Goal: Task Accomplishment & Management: Use online tool/utility

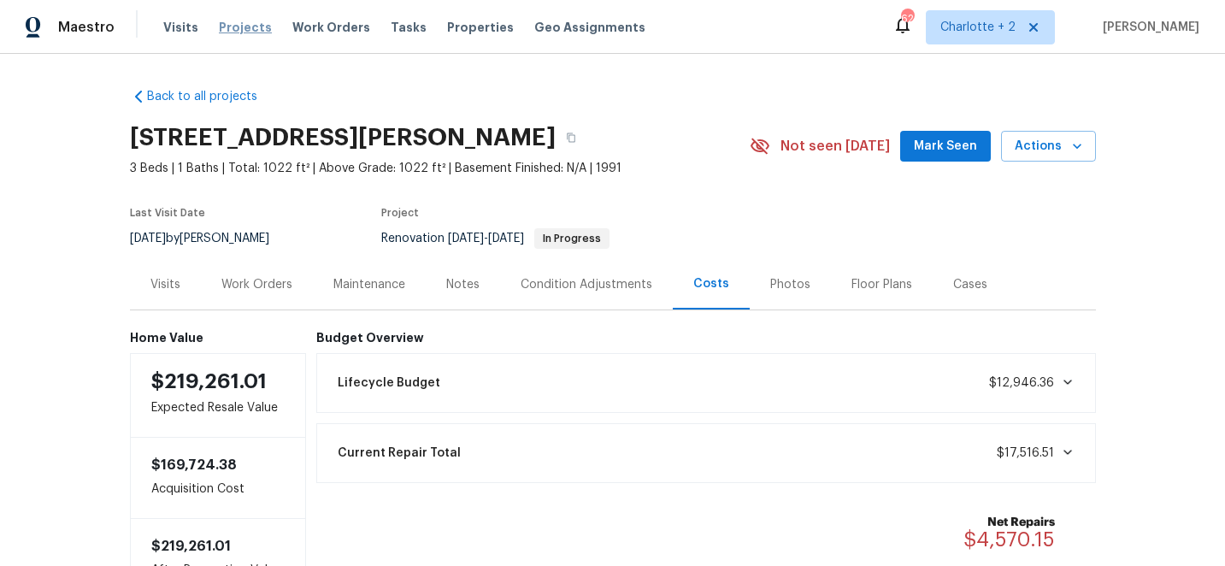
click at [232, 21] on span "Projects" at bounding box center [245, 27] width 53 height 17
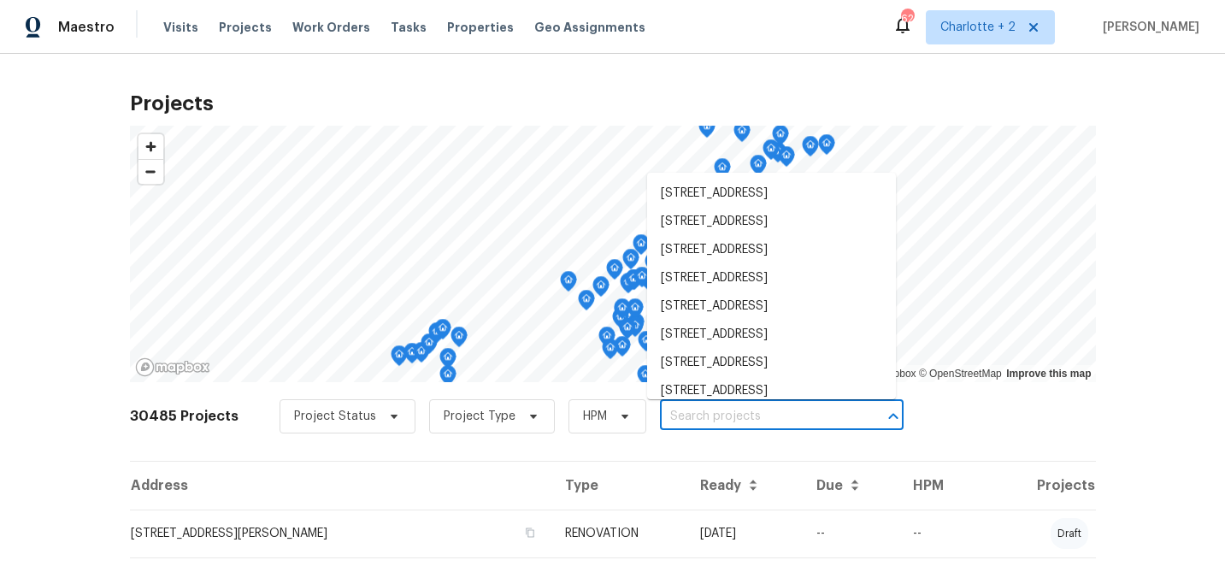
click at [680, 412] on input "text" at bounding box center [758, 416] width 196 height 26
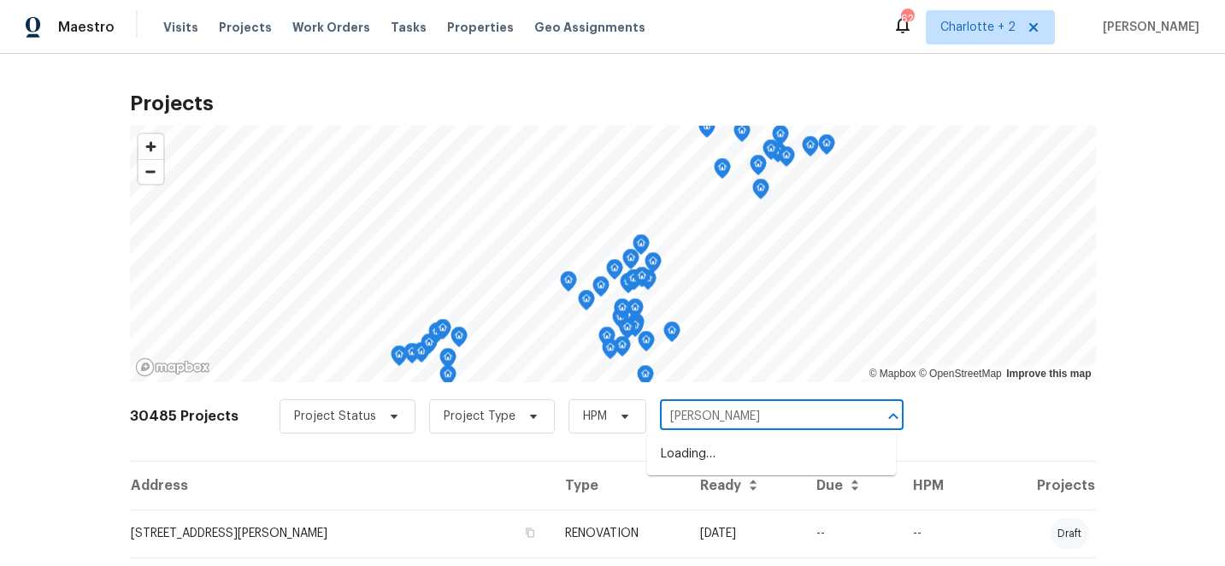
type input "ingles"
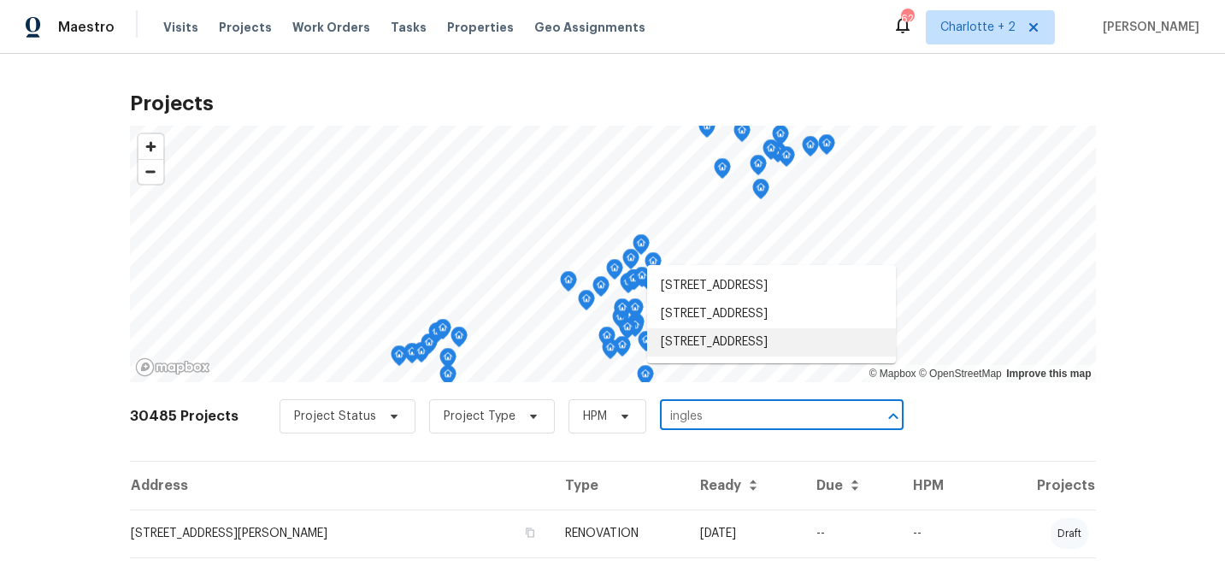
click at [758, 356] on li "[STREET_ADDRESS]" at bounding box center [771, 342] width 249 height 28
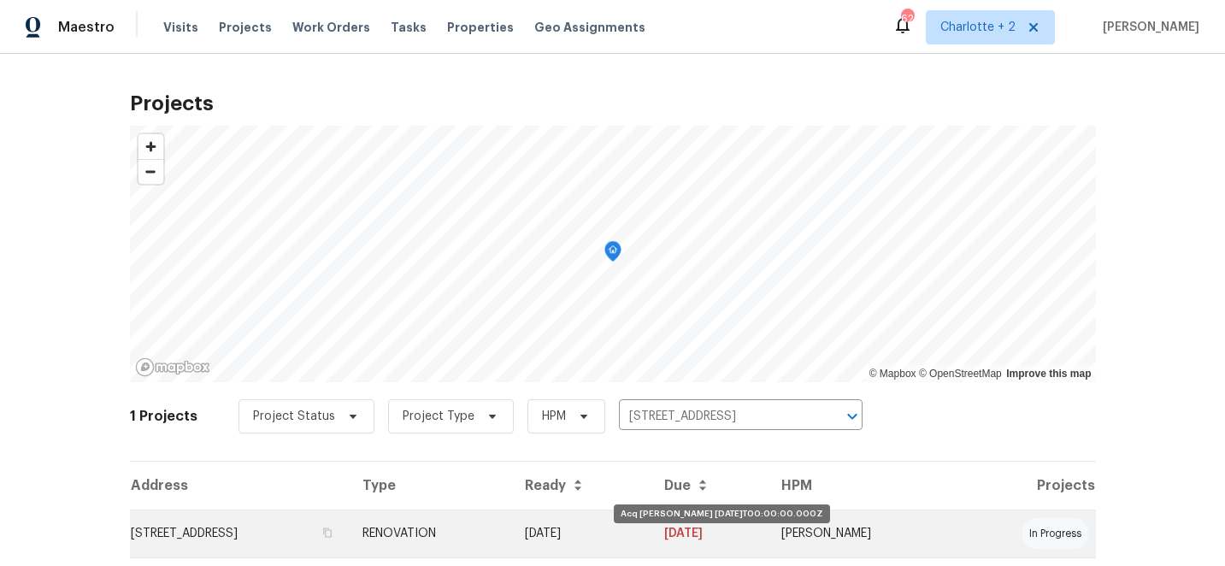
click at [651, 528] on td "[DATE]" at bounding box center [581, 533] width 140 height 48
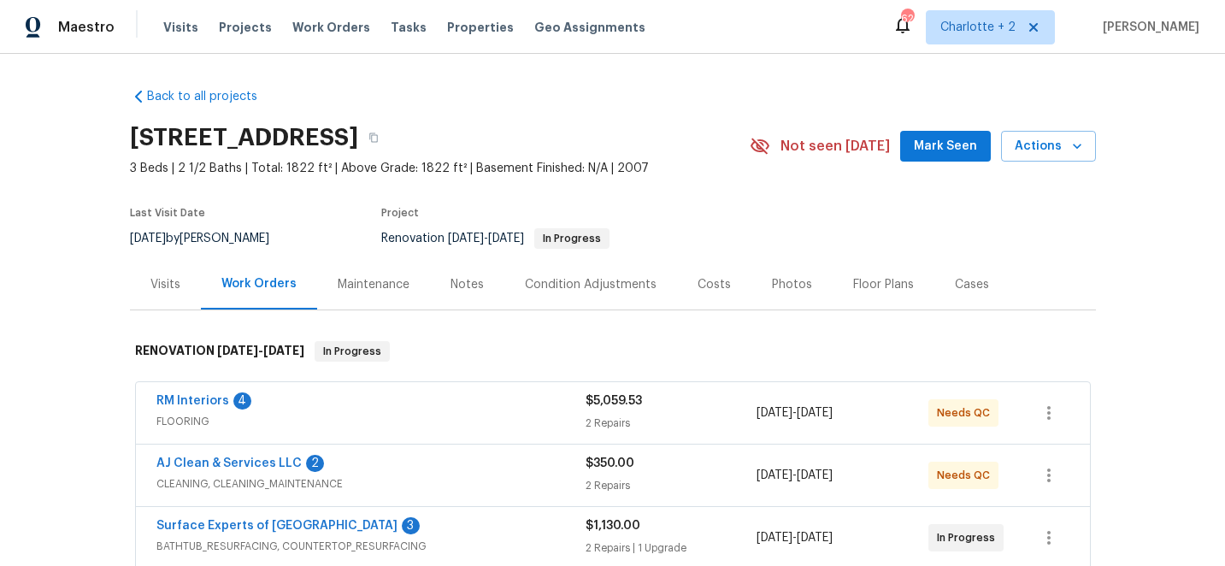
click at [158, 281] on div "Visits" at bounding box center [165, 284] width 30 height 17
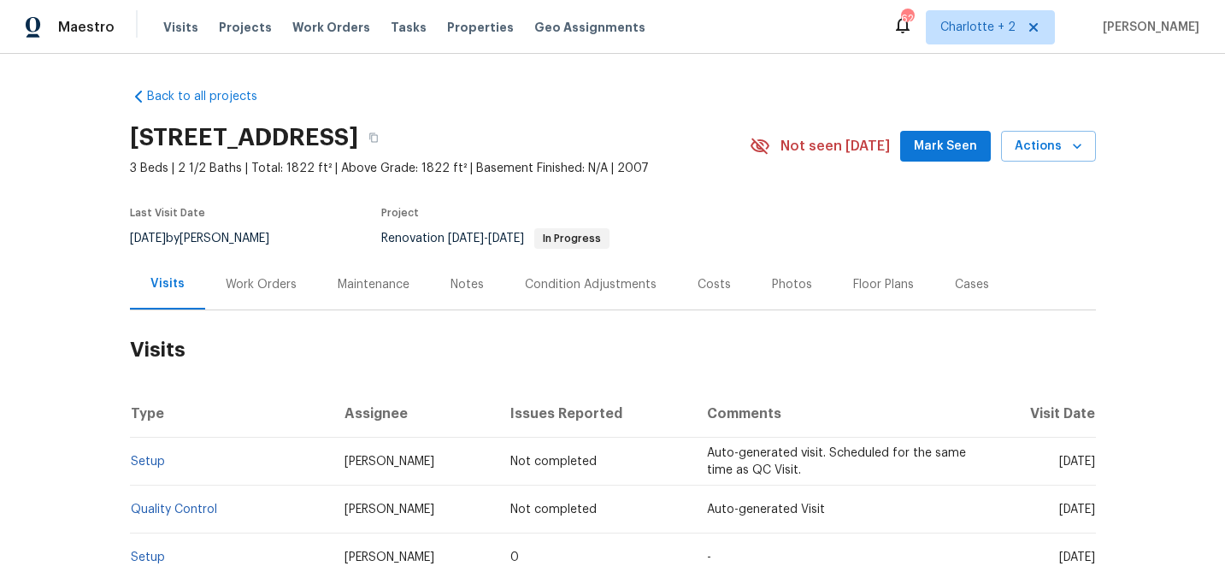
click at [707, 284] on div "Costs" at bounding box center [713, 284] width 33 height 17
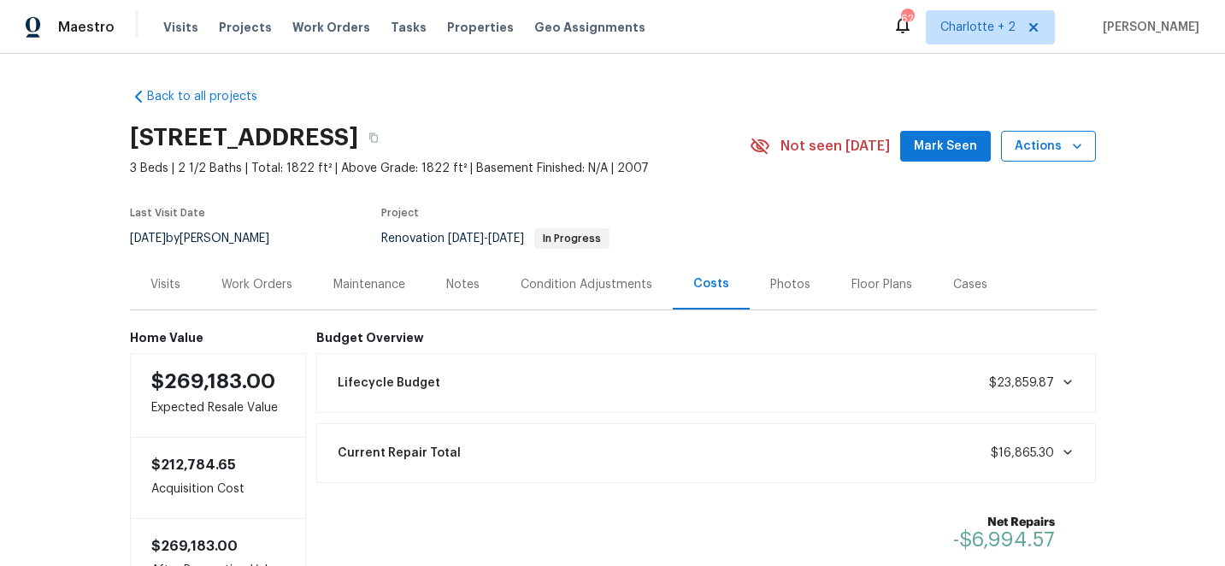
click at [1072, 150] on icon "button" at bounding box center [1076, 146] width 17 height 17
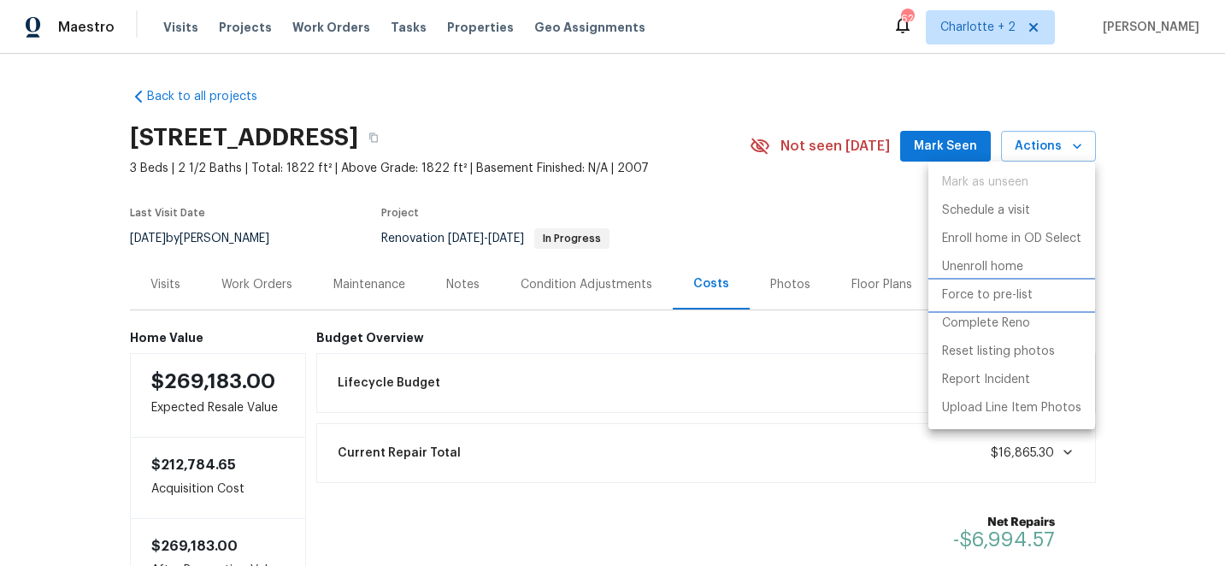
click at [1018, 297] on p "Force to pre-list" at bounding box center [987, 295] width 91 height 18
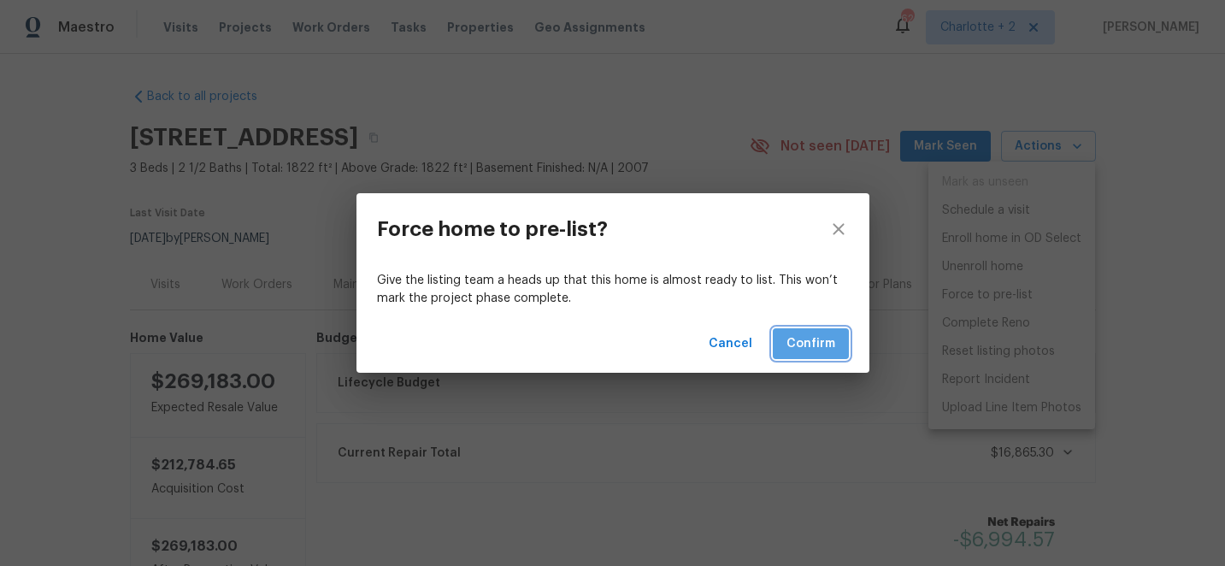
click at [823, 344] on span "Confirm" at bounding box center [810, 343] width 49 height 21
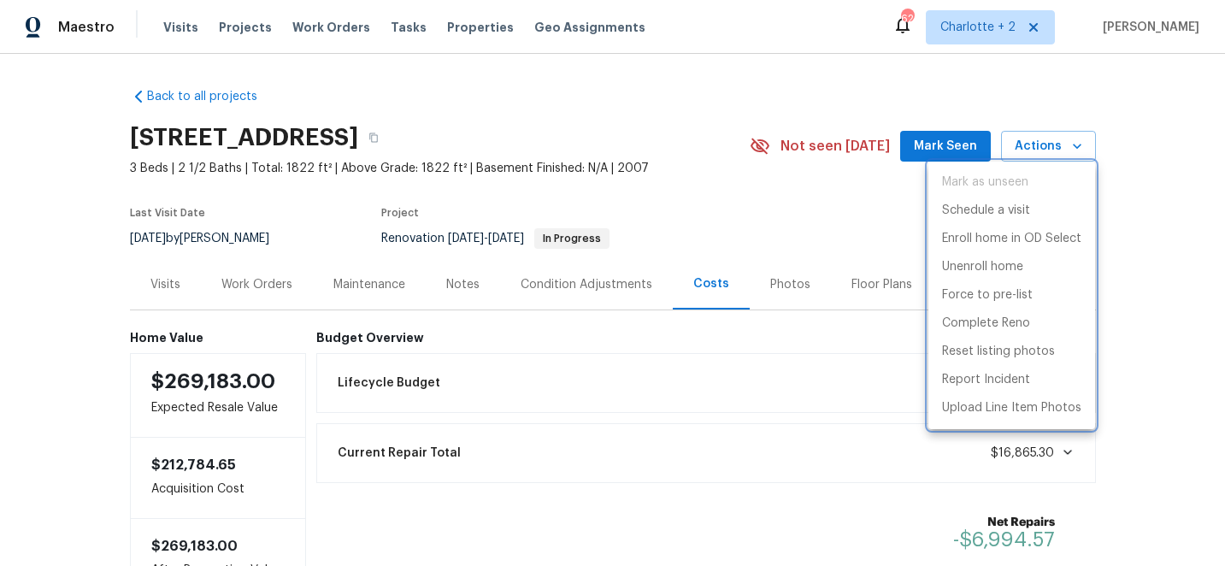
click at [839, 220] on div at bounding box center [612, 283] width 1225 height 566
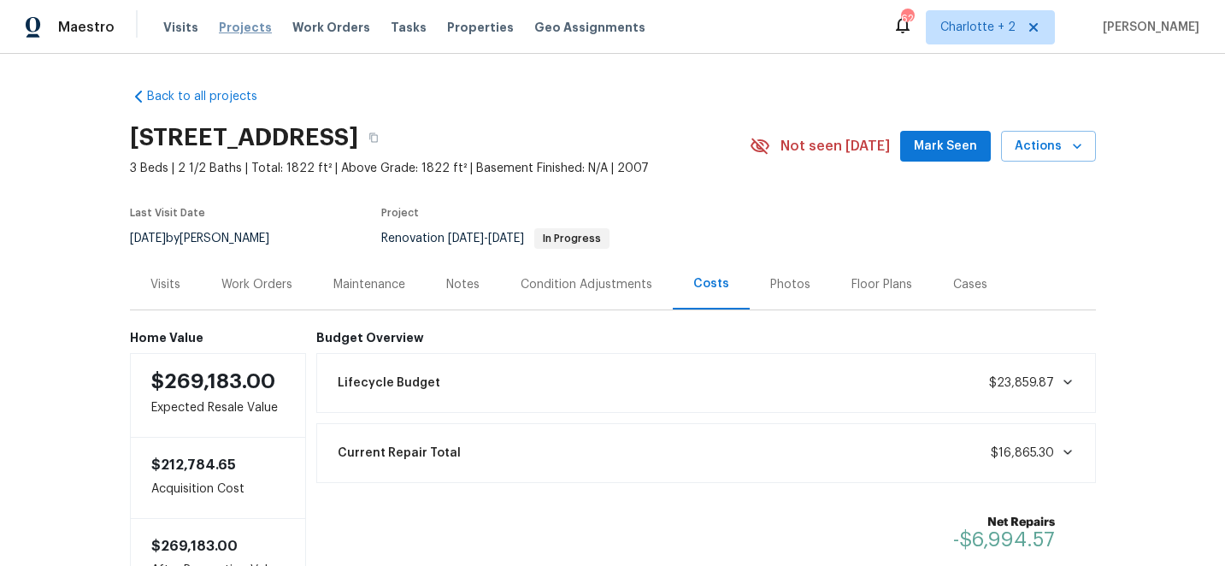
click at [229, 26] on span "Projects" at bounding box center [245, 27] width 53 height 17
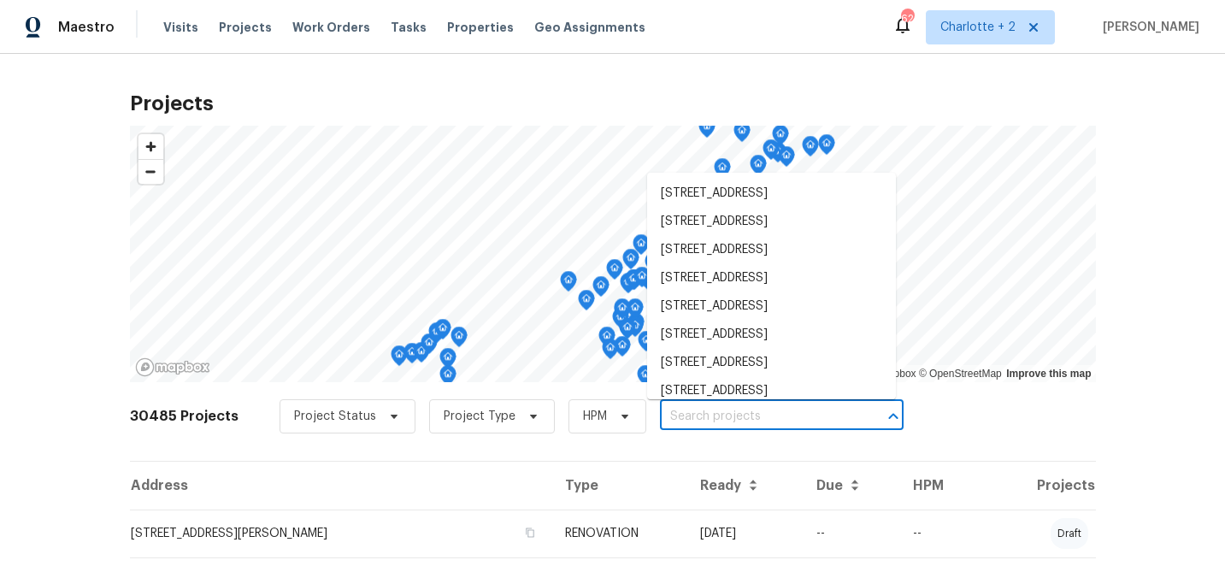
click at [661, 419] on input "text" at bounding box center [758, 416] width 196 height 26
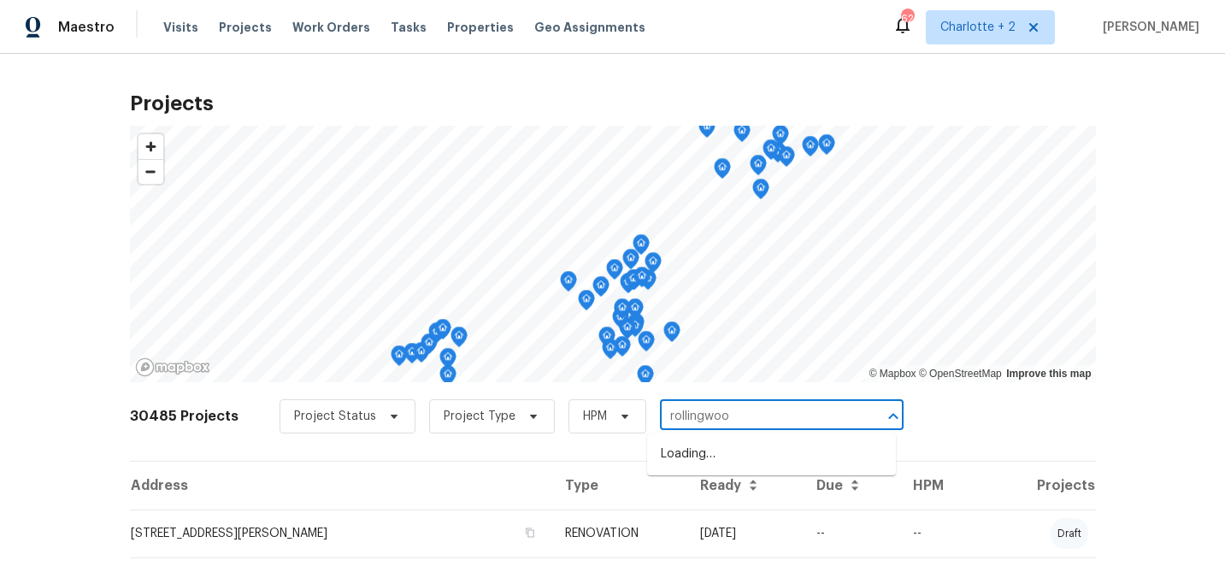
type input "rollingwood"
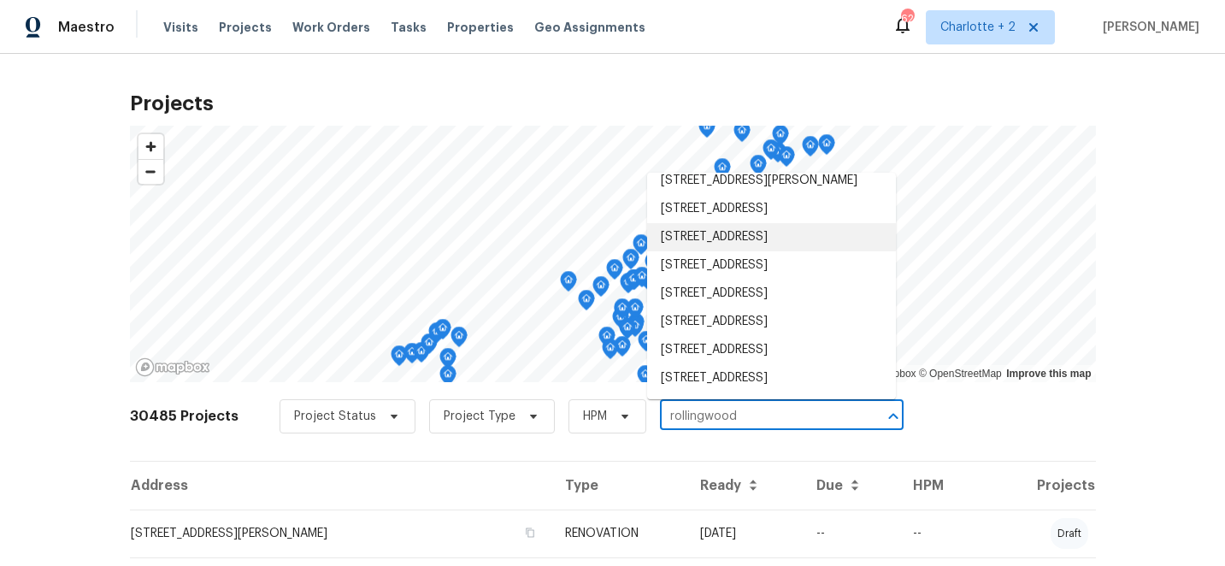
scroll to position [195, 0]
click at [757, 308] on li "[STREET_ADDRESS]" at bounding box center [771, 322] width 249 height 28
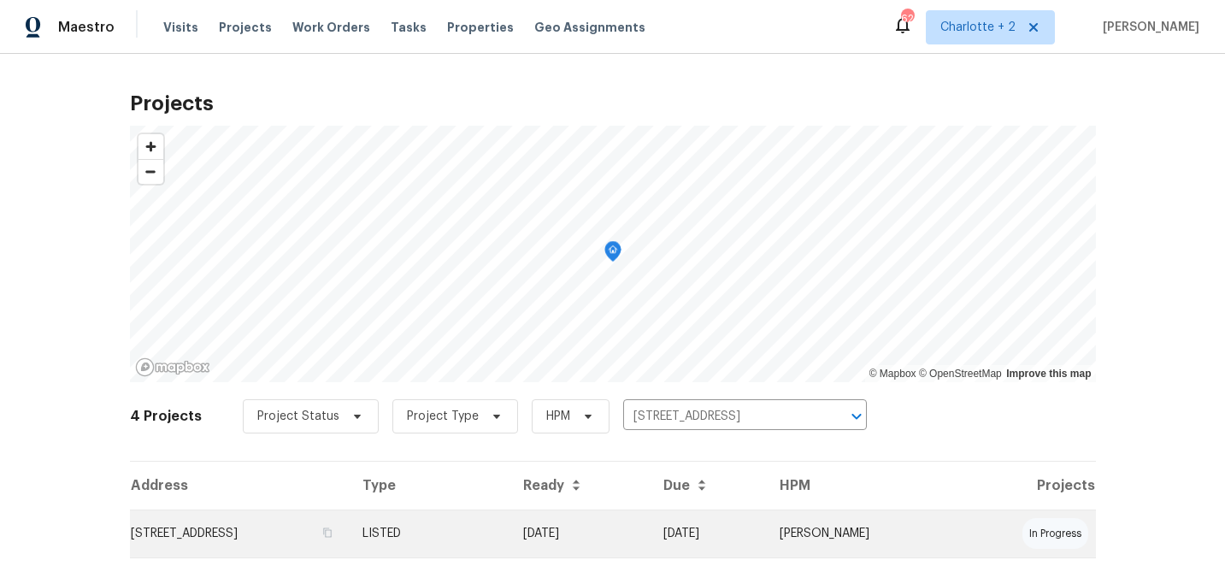
click at [649, 534] on td "[DATE]" at bounding box center [578, 533] width 139 height 48
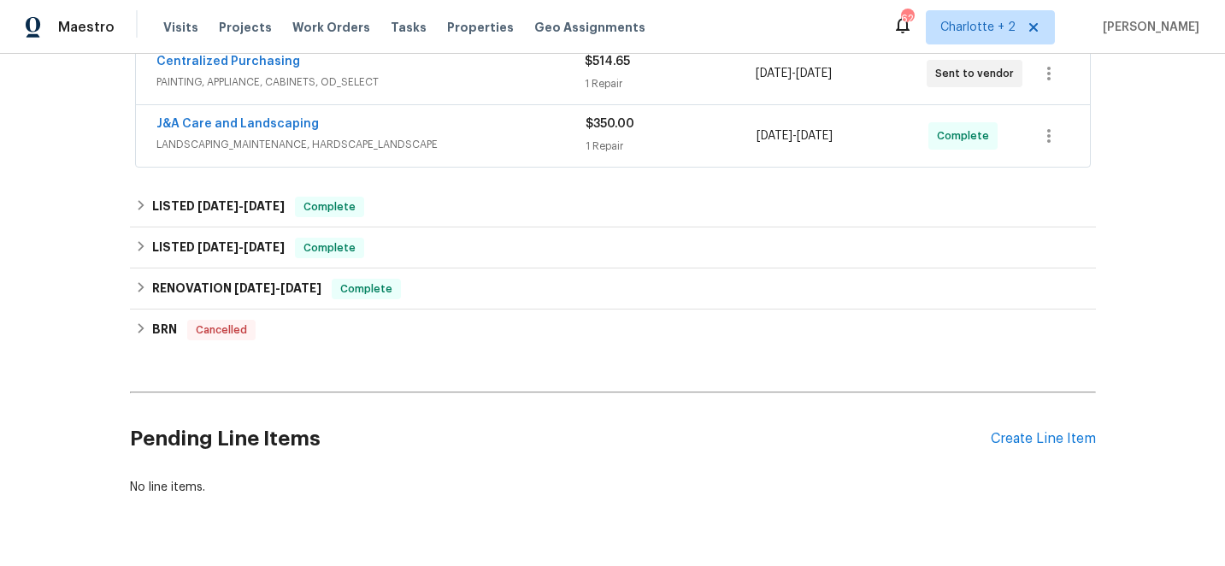
scroll to position [440, 0]
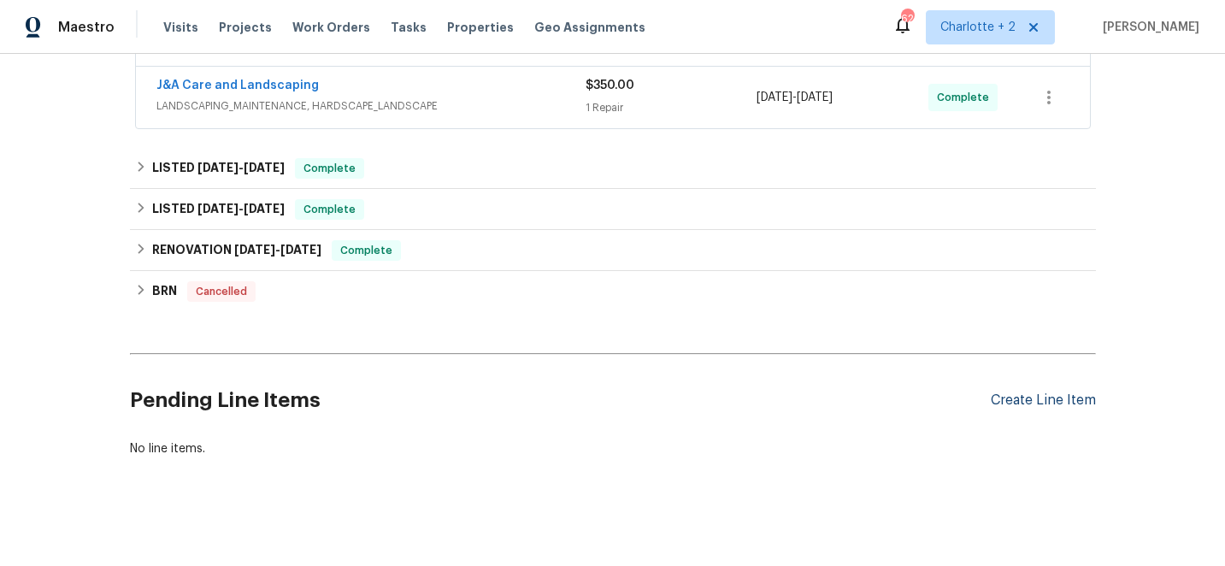
click at [1046, 397] on div "Create Line Item" at bounding box center [1042, 400] width 105 height 16
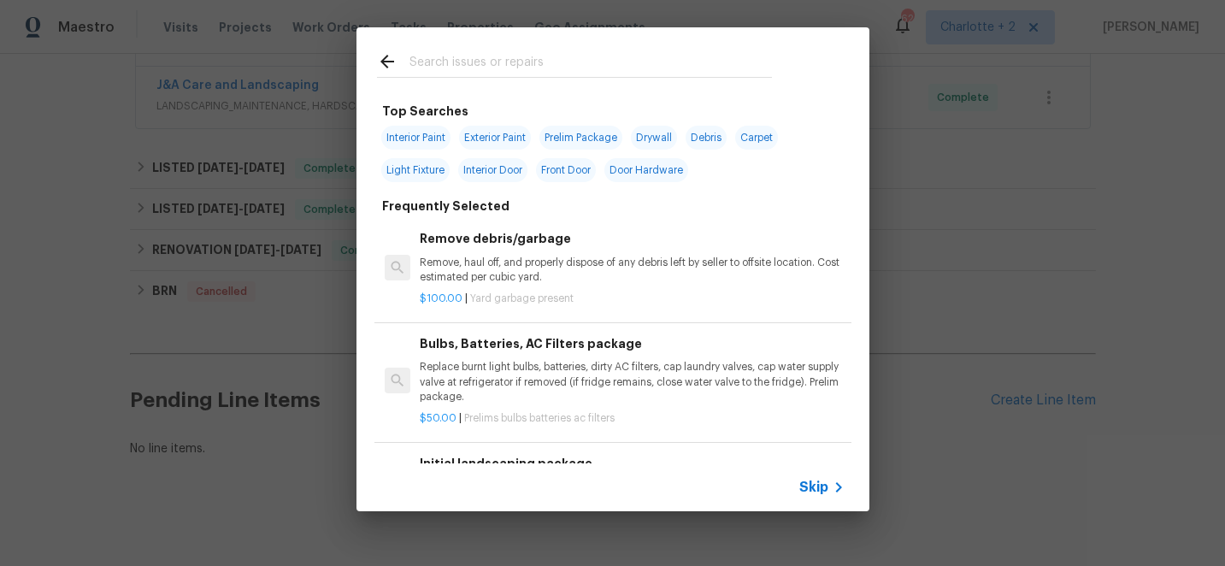
click at [502, 68] on input "text" at bounding box center [590, 64] width 362 height 26
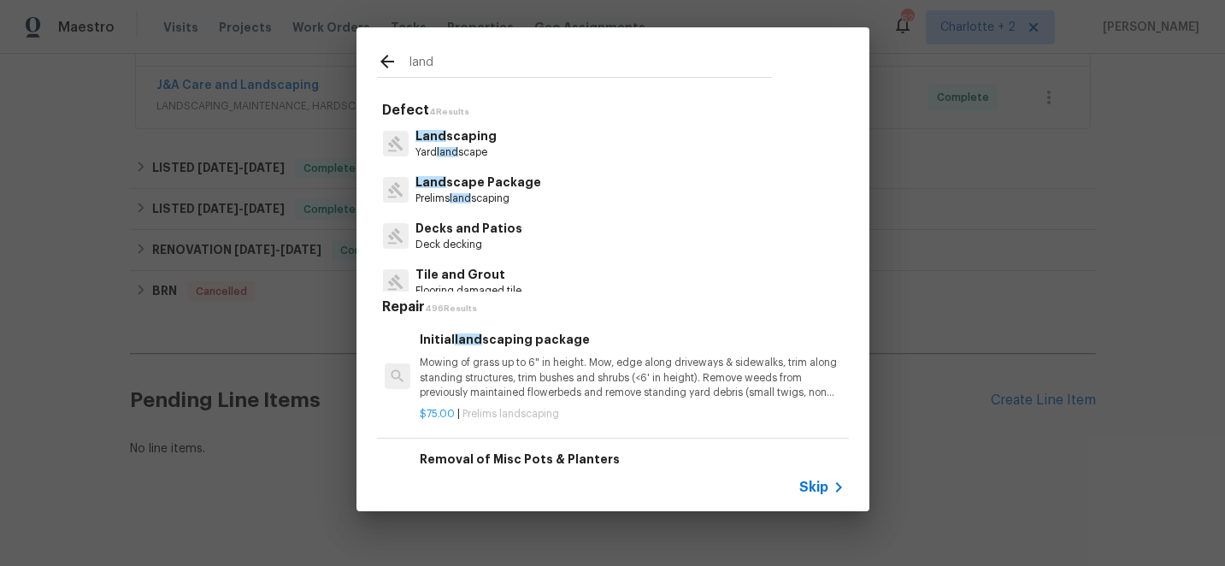
type input "land"
click at [476, 138] on p "Land scaping" at bounding box center [455, 136] width 81 height 18
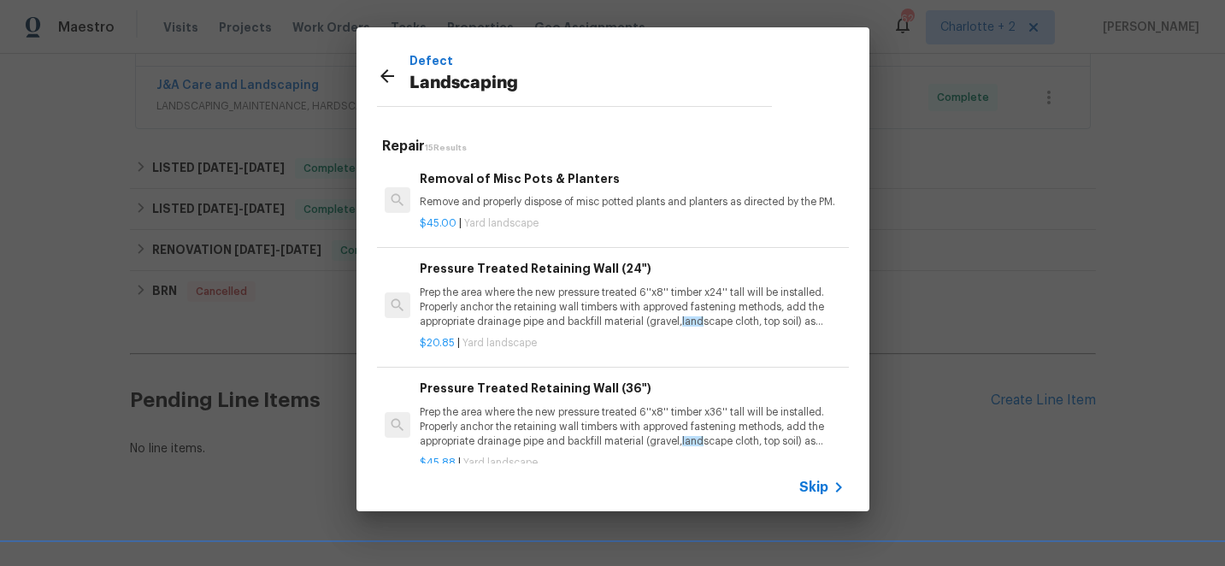
scroll to position [0, 0]
click at [384, 74] on icon at bounding box center [387, 76] width 21 height 21
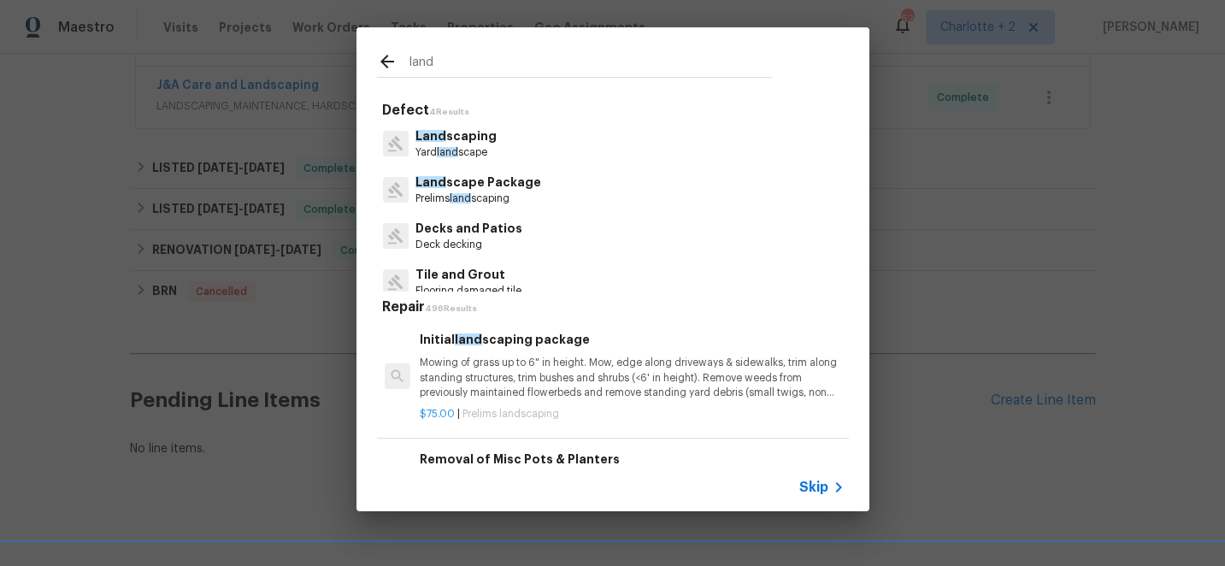
click at [385, 79] on div "land" at bounding box center [574, 61] width 436 height 68
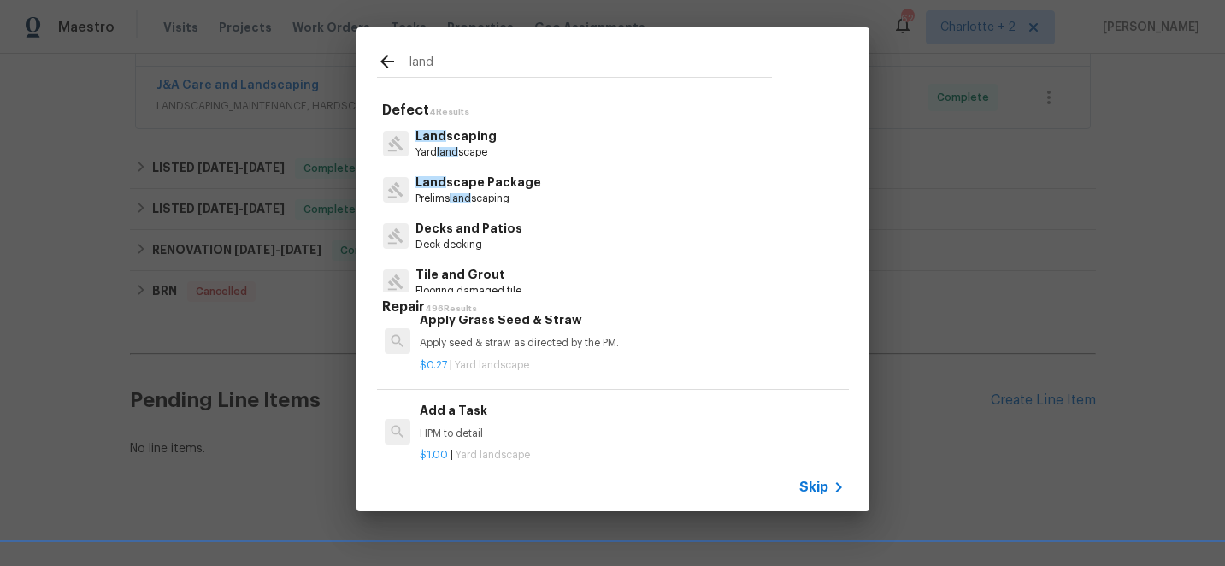
scroll to position [1580, 0]
click at [458, 415] on h6 "Add a Task" at bounding box center [632, 407] width 424 height 19
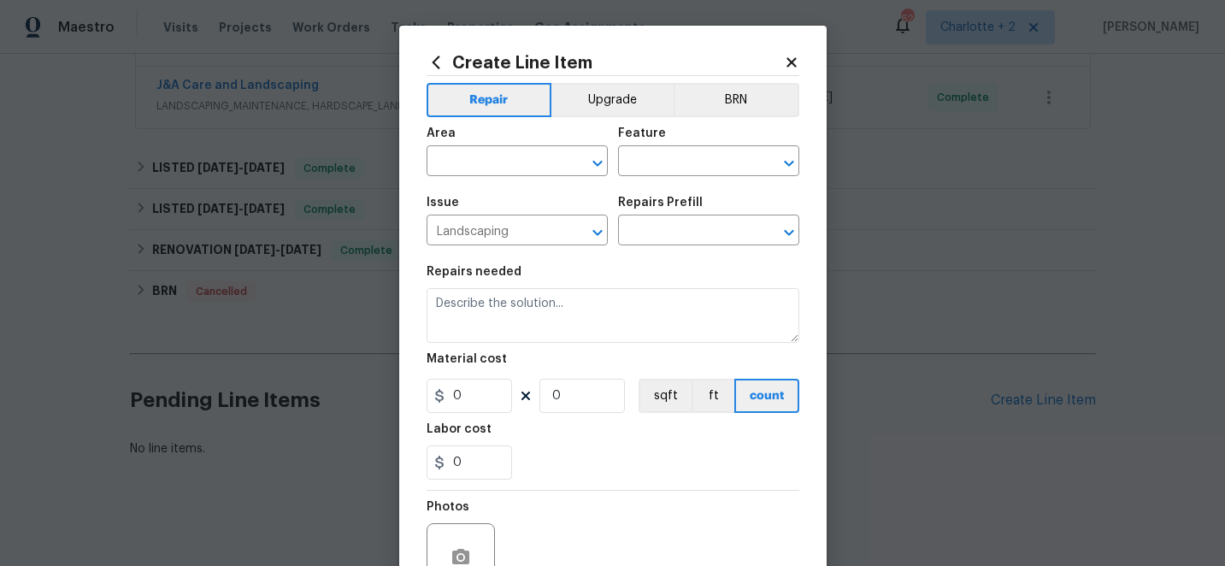
type textarea "HPM to detail"
type input "1"
type input "Add a Task $1.00"
type input "1"
click at [479, 162] on input "text" at bounding box center [492, 163] width 133 height 26
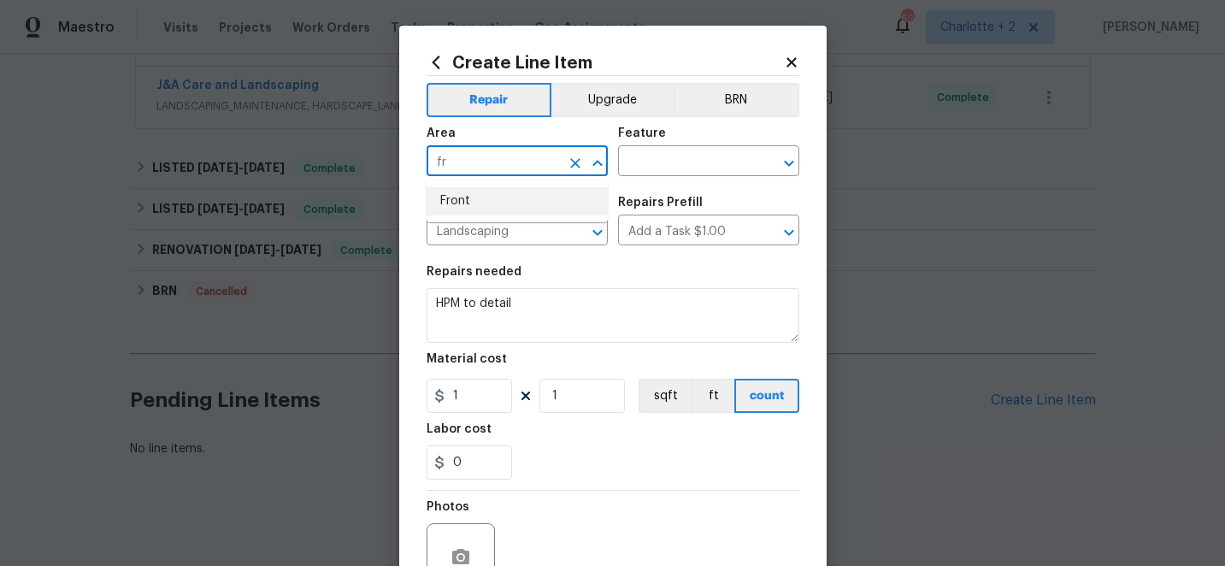
click at [473, 191] on li "Front" at bounding box center [516, 201] width 181 height 28
type input "Front"
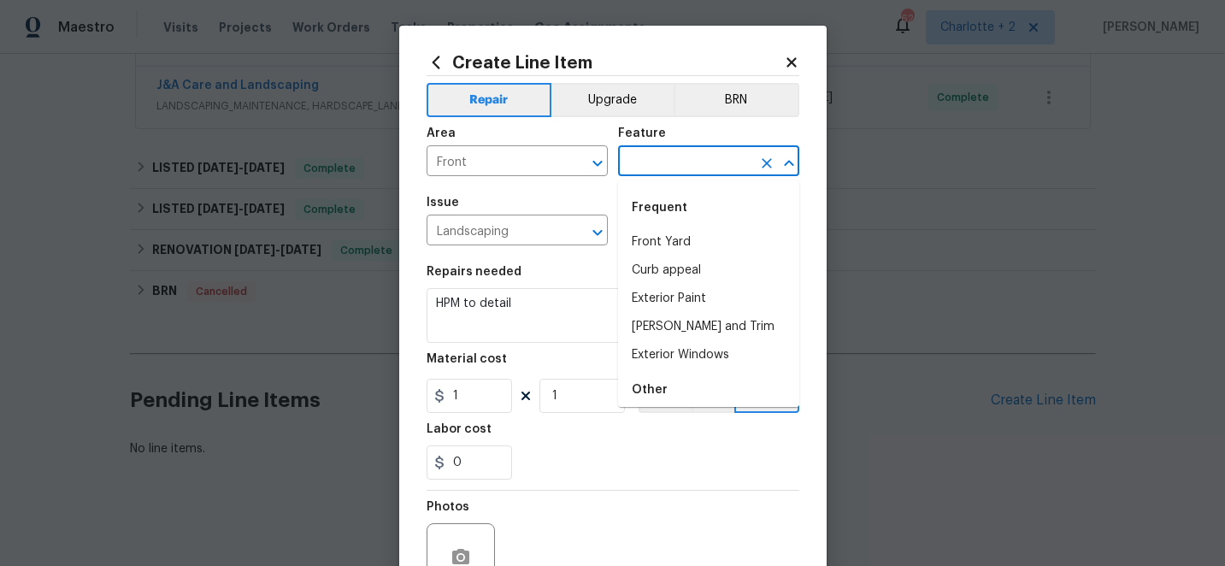
click at [649, 166] on input "text" at bounding box center [684, 163] width 133 height 26
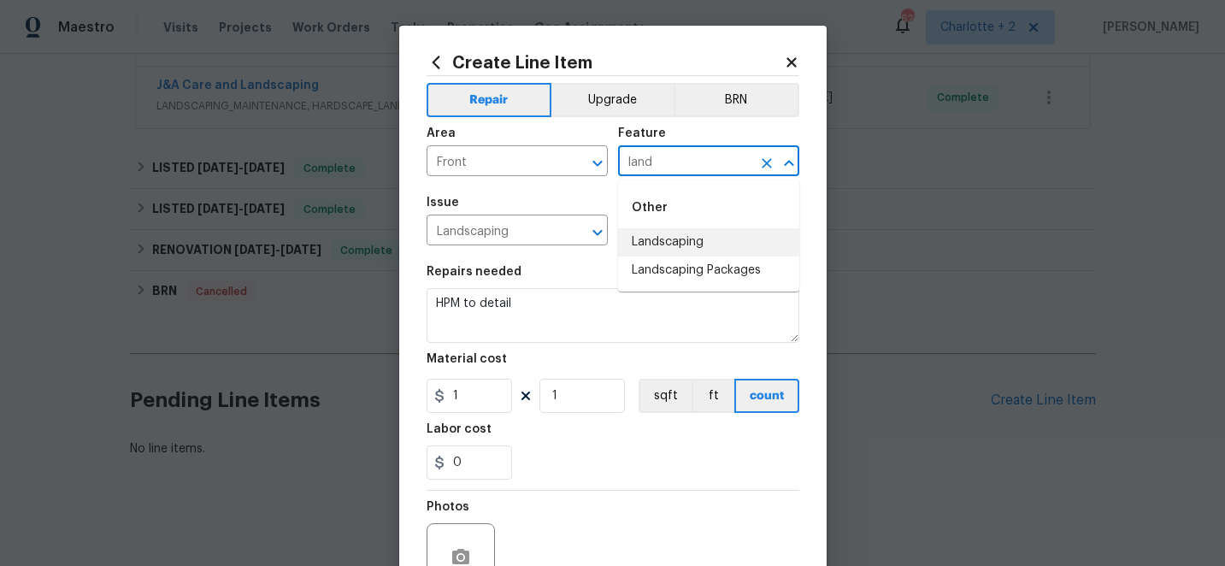
click at [668, 243] on li "Landscaping" at bounding box center [708, 242] width 181 height 28
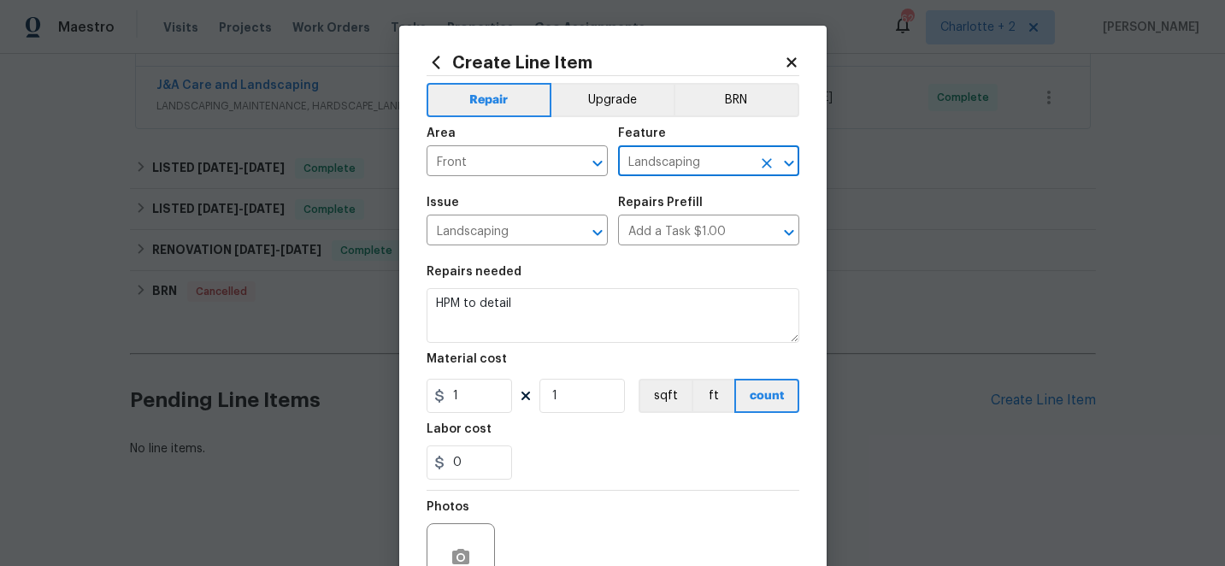
type input "Landscaping"
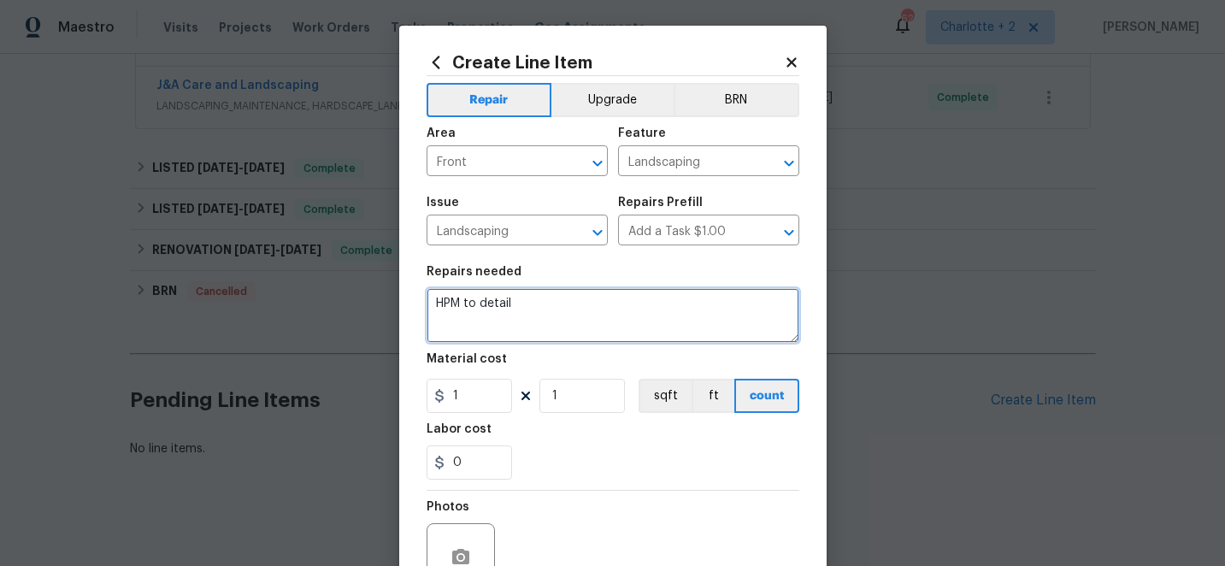
click at [549, 298] on textarea "HPM to detail" at bounding box center [612, 315] width 373 height 55
type textarea "H"
click at [638, 320] on textarea "Add 6 two gallon boxwoods across the front of the home Refresh the pine needles…" at bounding box center [612, 315] width 373 height 55
click at [661, 318] on textarea "Add 6 two gallon boxwoods across the front of the home Refresh the pine needles…" at bounding box center [612, 315] width 373 height 55
type textarea "Add 6 two gallon boxwoods across the front of the home Refresh the pine needles…"
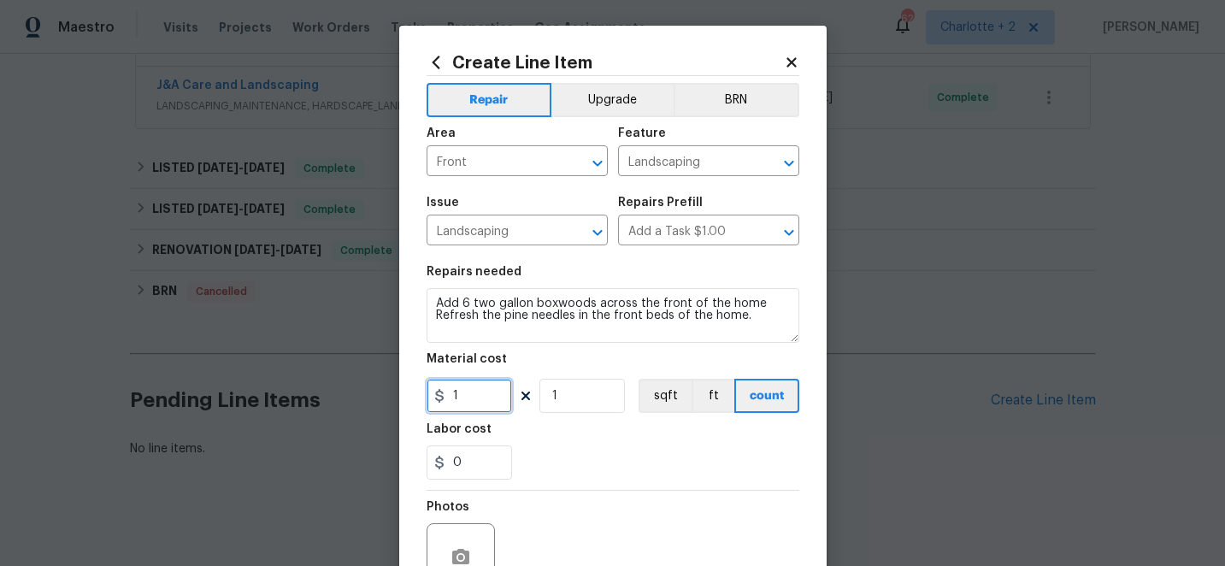
click at [495, 403] on input "1" at bounding box center [468, 396] width 85 height 34
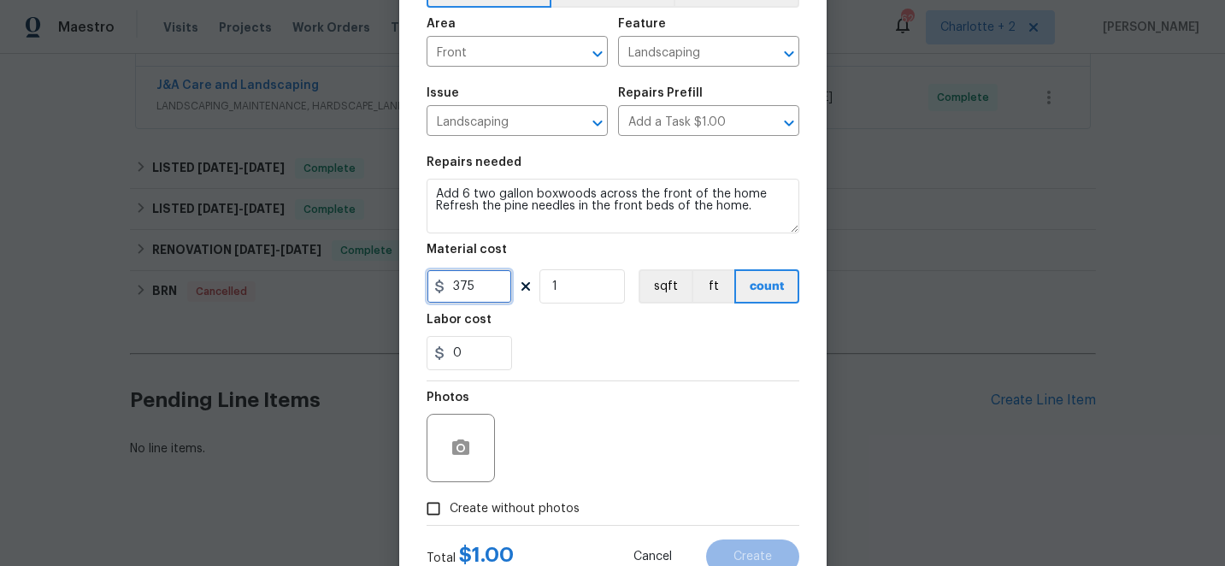
scroll to position [131, 0]
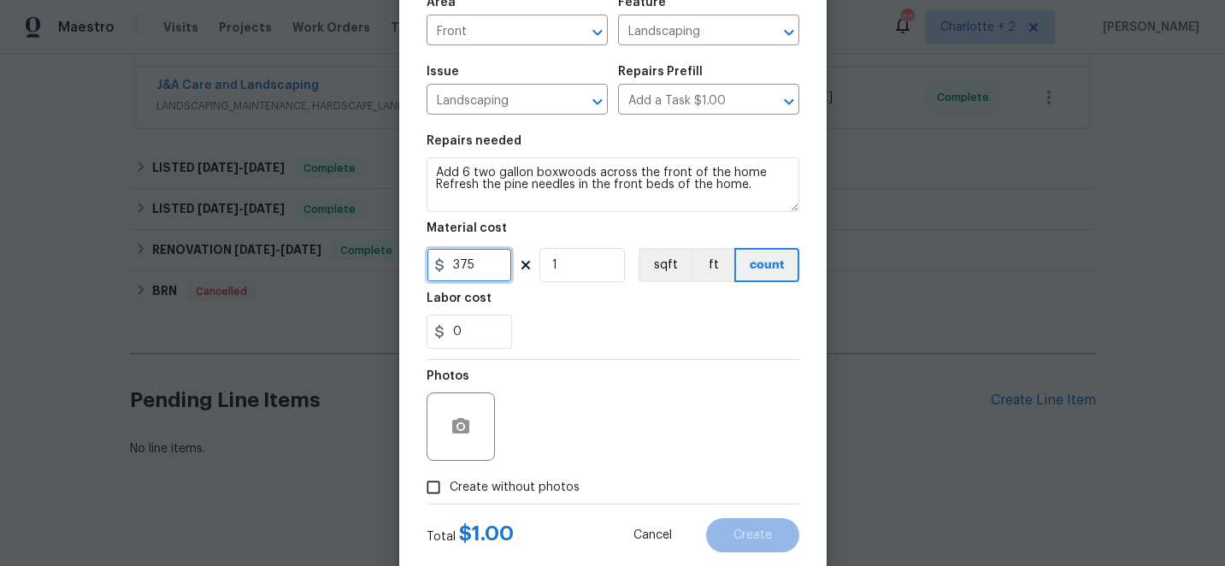
type input "375"
click at [439, 488] on input "Create without photos" at bounding box center [433, 487] width 32 height 32
checkbox input "true"
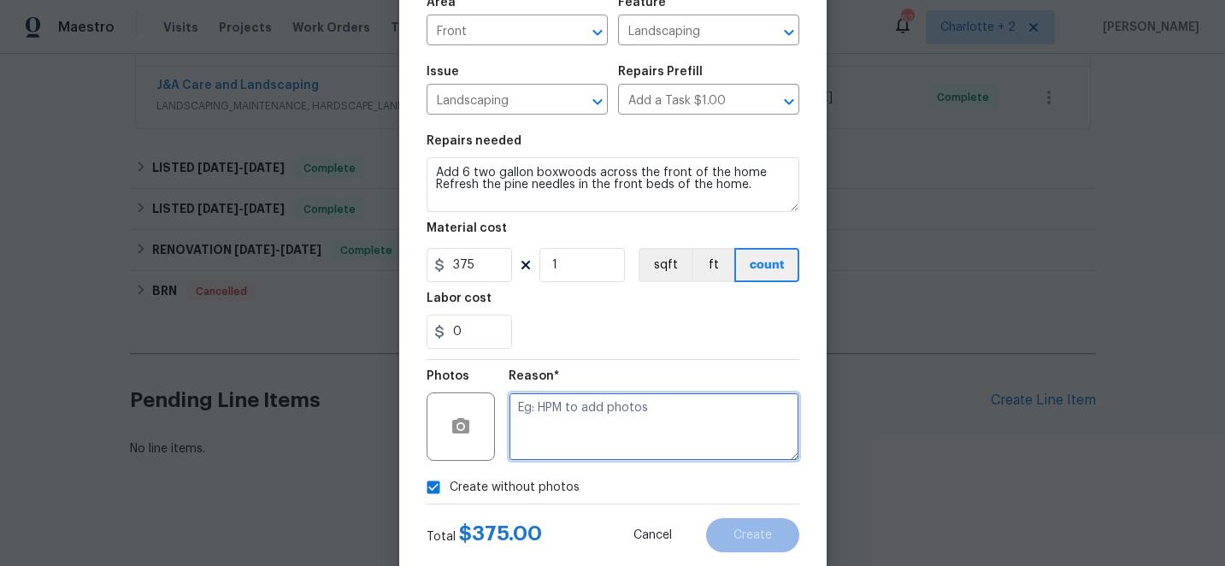
click at [601, 423] on textarea at bounding box center [653, 426] width 291 height 68
type textarea "edit"
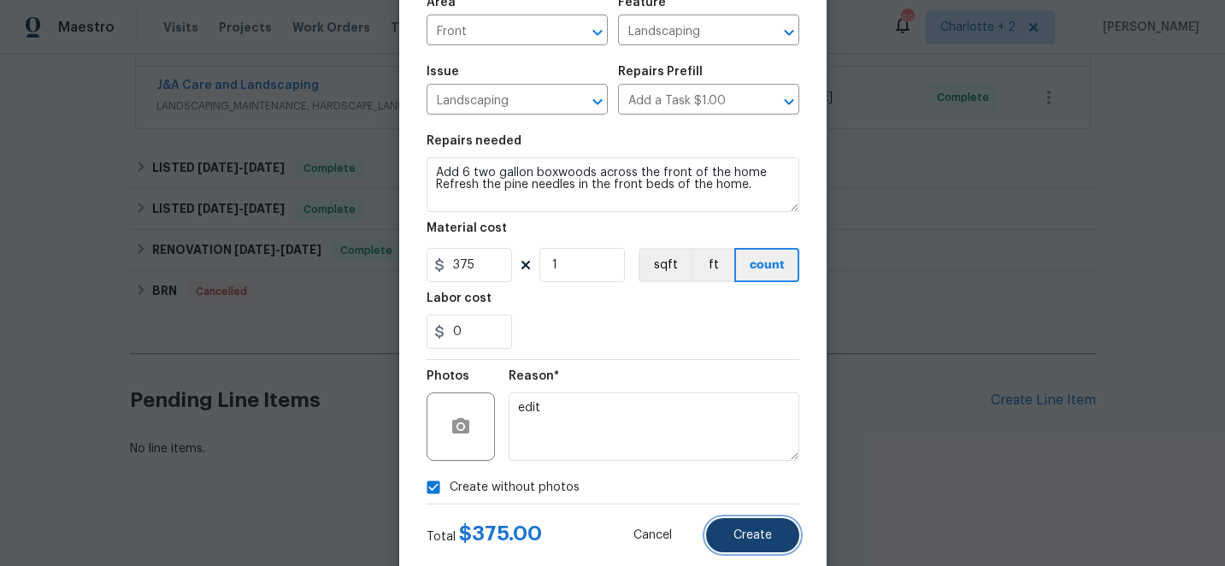
click at [748, 536] on span "Create" at bounding box center [752, 535] width 38 height 13
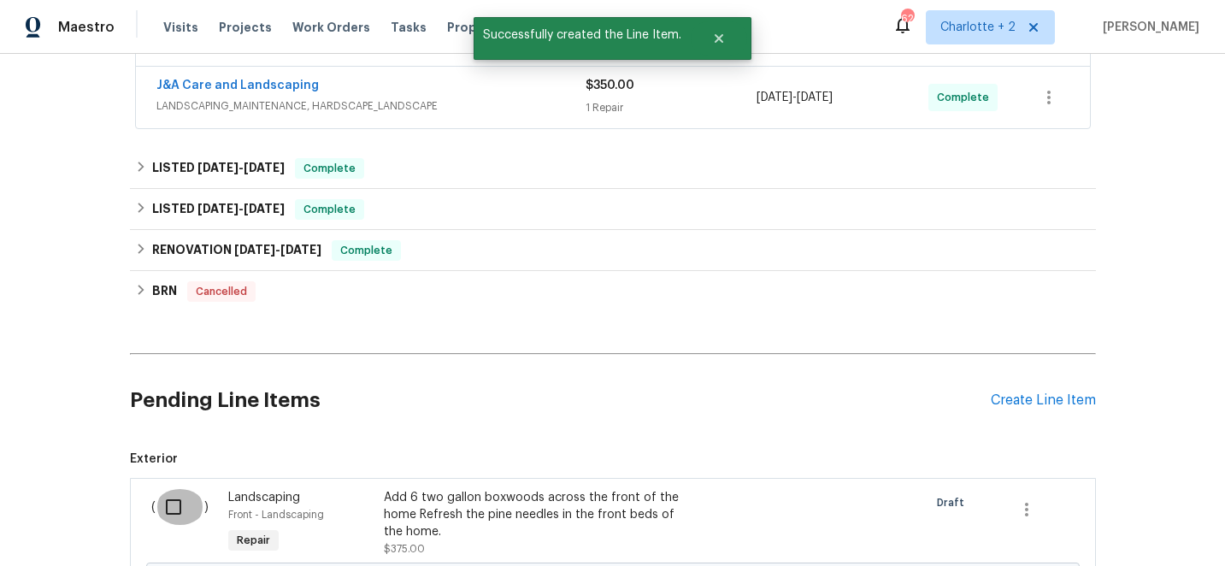
click at [167, 507] on input "checkbox" at bounding box center [180, 507] width 49 height 36
checkbox input "true"
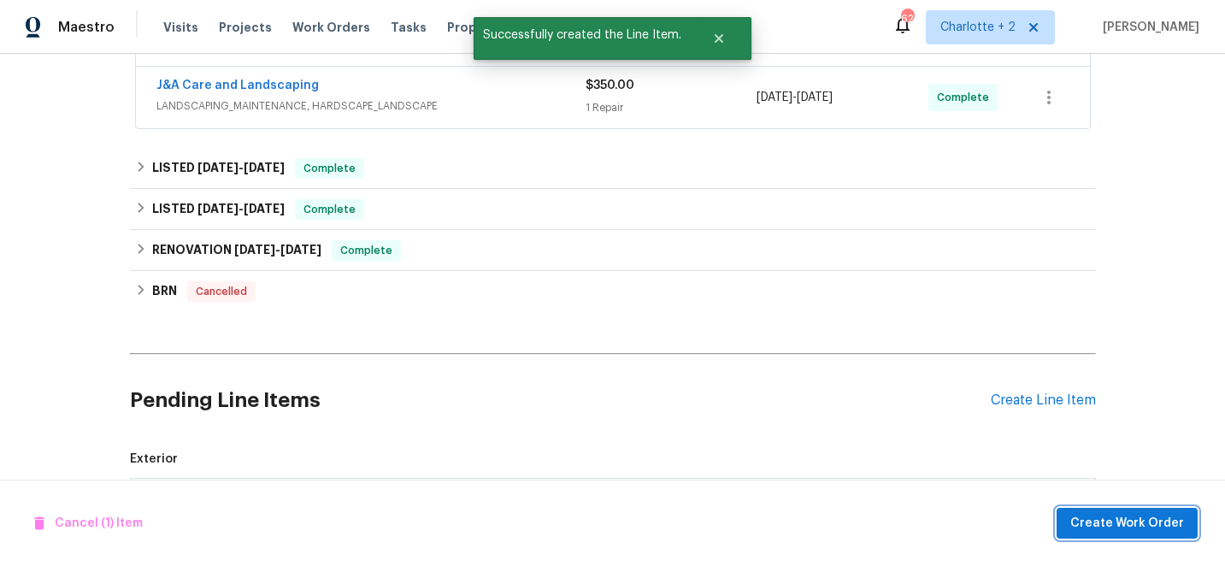
click at [1155, 520] on span "Create Work Order" at bounding box center [1127, 523] width 114 height 21
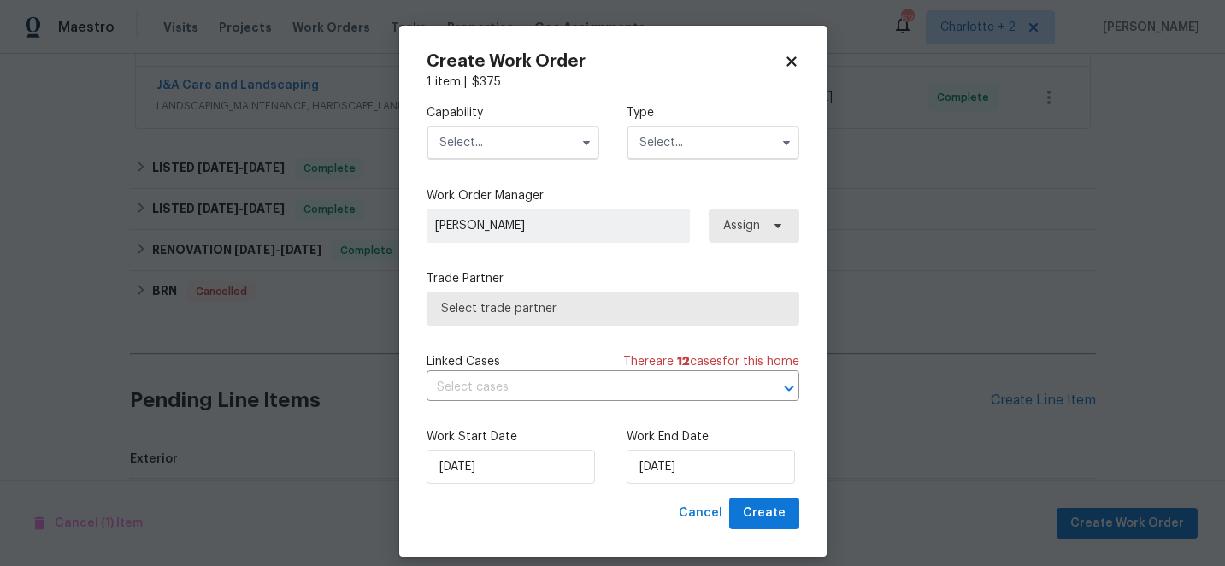
click at [518, 148] on input "text" at bounding box center [512, 143] width 173 height 34
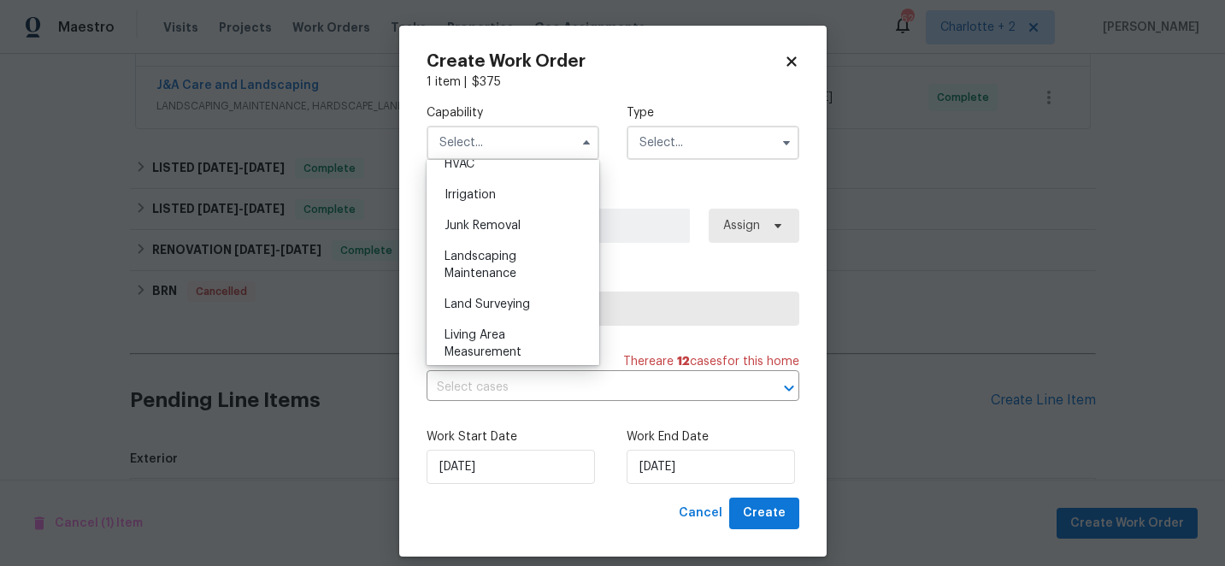
scroll to position [1053, 0]
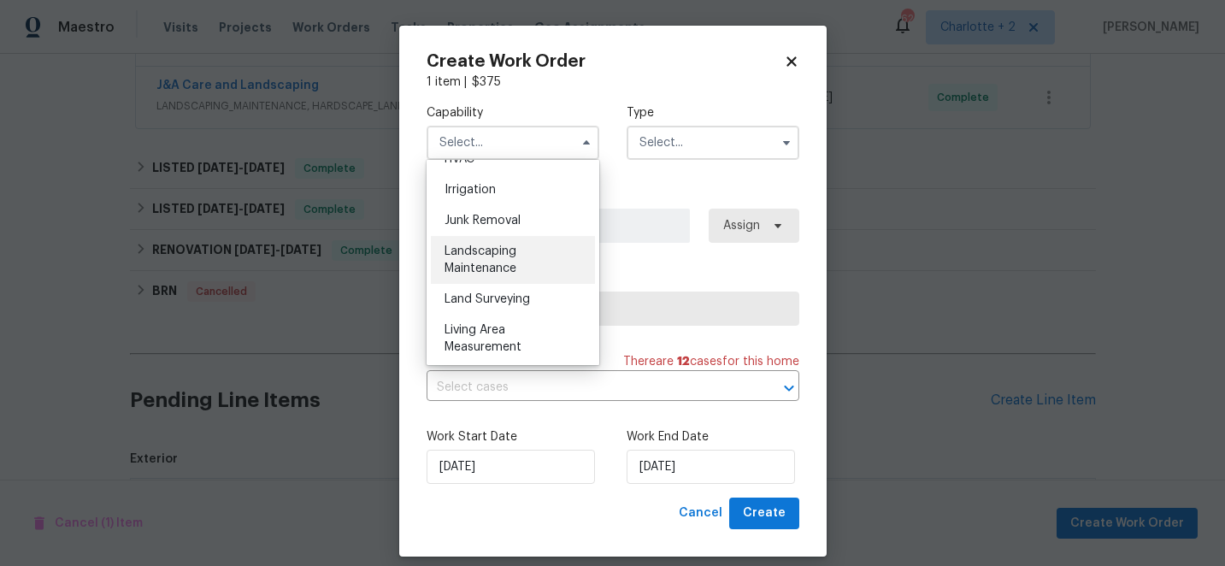
click at [477, 256] on span "Landscaping Maintenance" at bounding box center [480, 259] width 72 height 29
type input "Landscaping Maintenance"
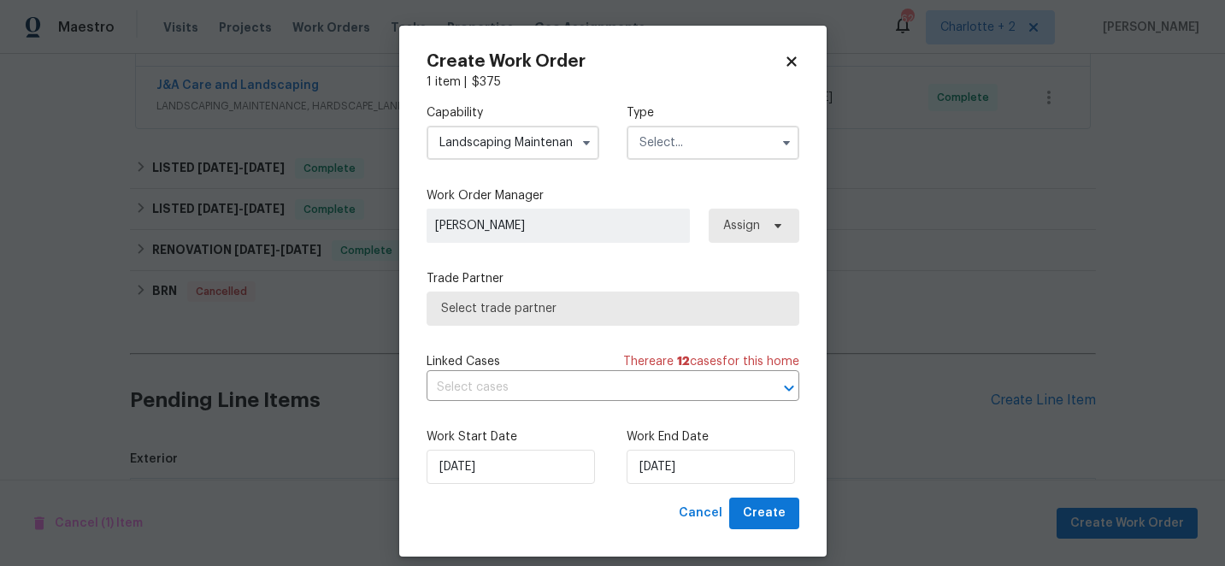
click at [678, 135] on input "text" at bounding box center [712, 143] width 173 height 34
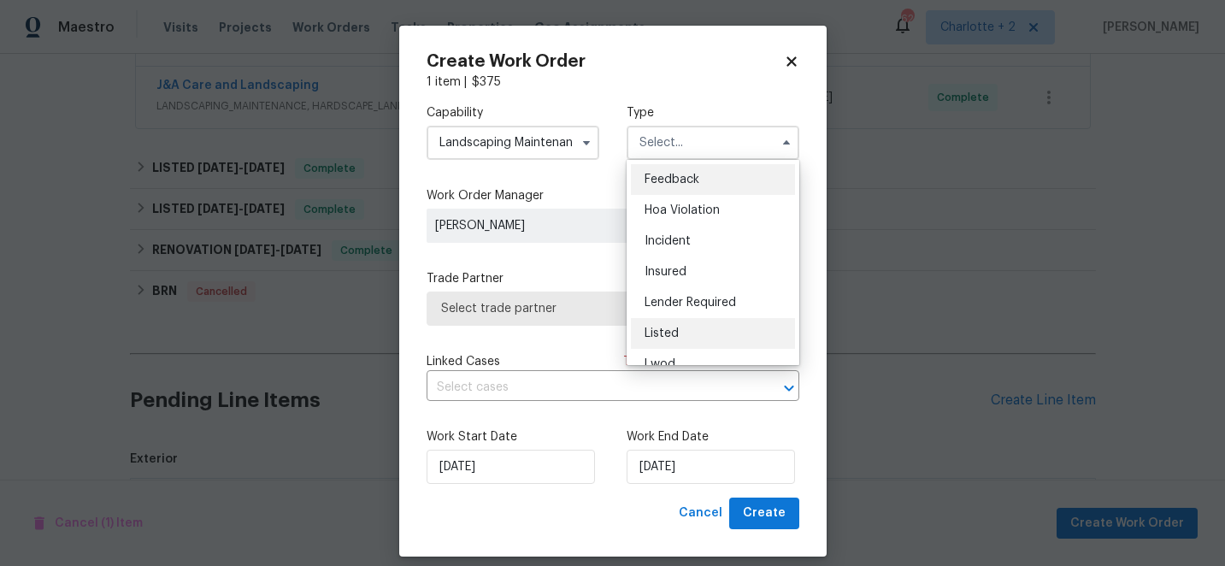
click at [668, 331] on span "Listed" at bounding box center [661, 333] width 34 height 12
type input "Listed"
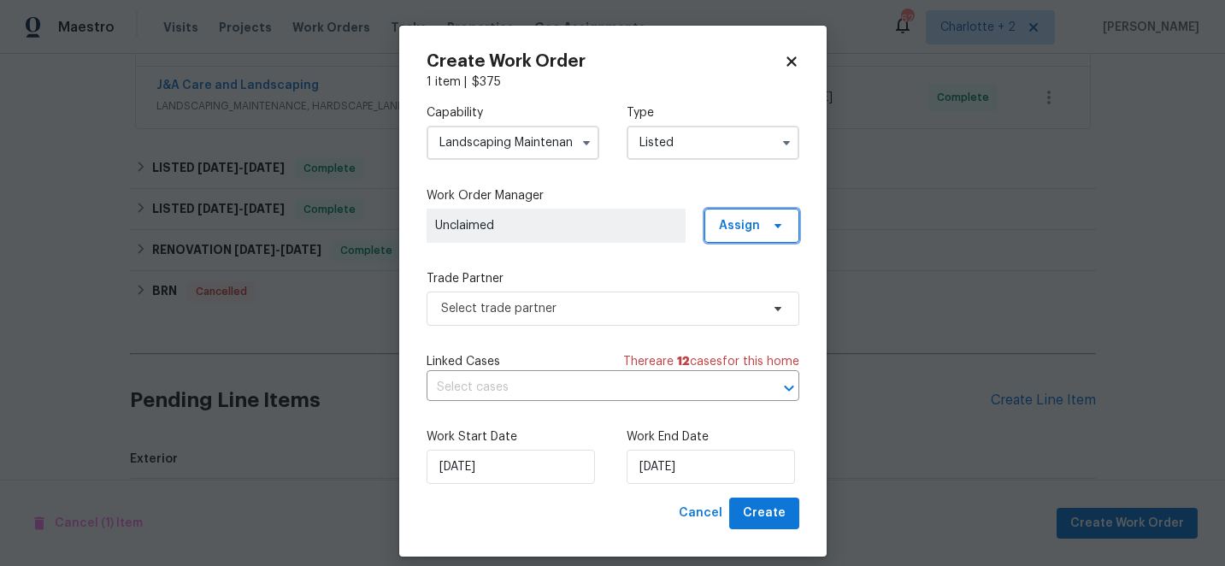
click at [741, 223] on span "Assign" at bounding box center [739, 225] width 41 height 17
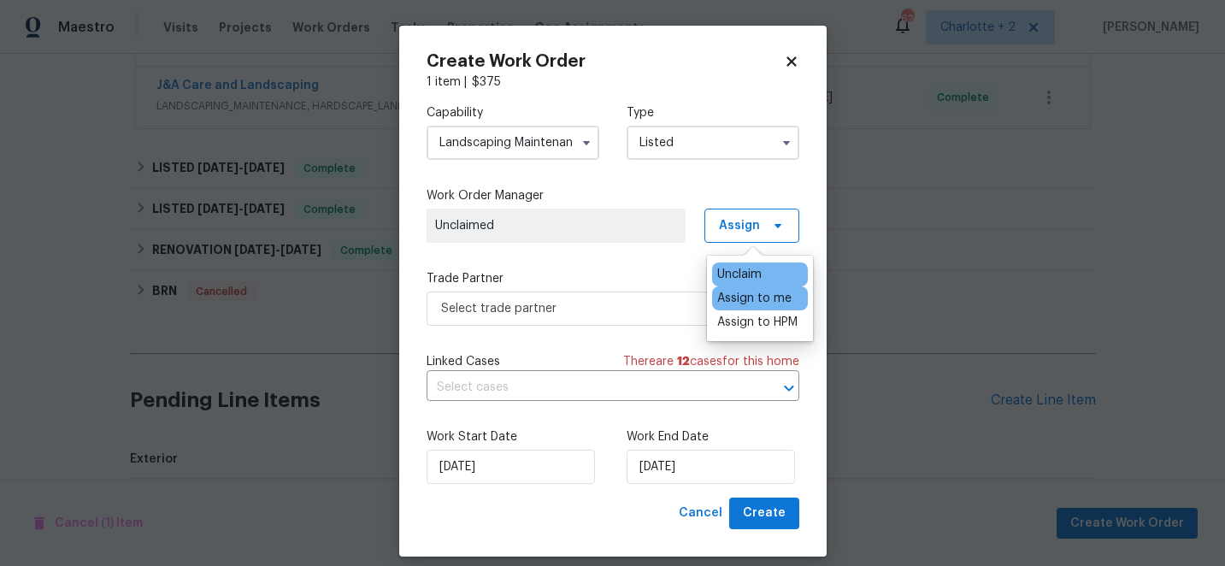
click at [761, 301] on div "Assign to me" at bounding box center [754, 298] width 74 height 17
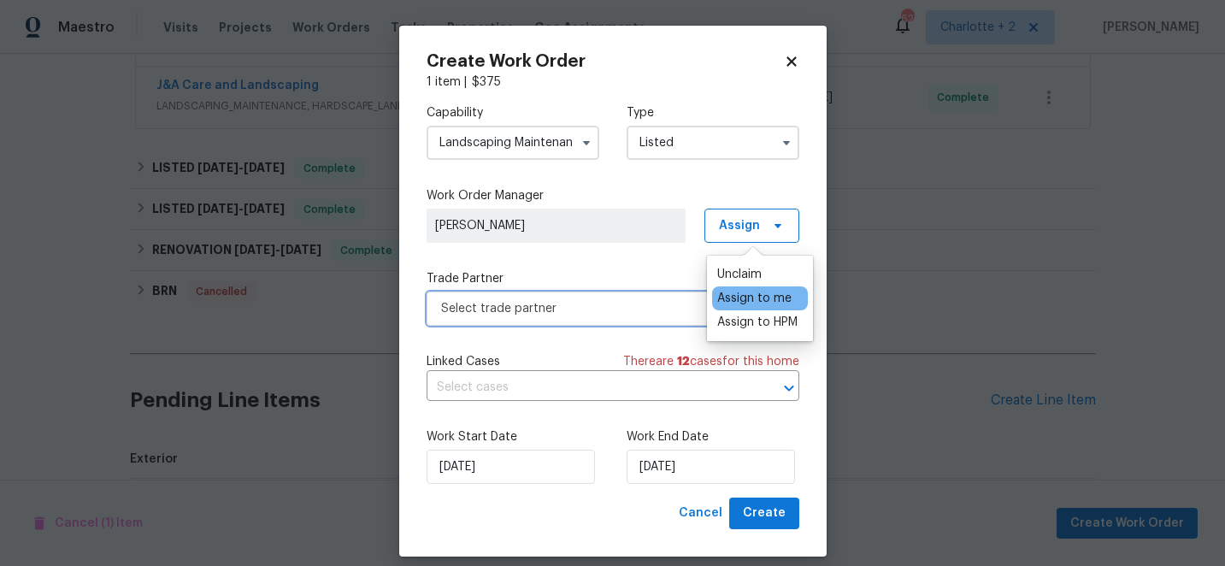
click at [690, 315] on span "Select trade partner" at bounding box center [600, 308] width 319 height 17
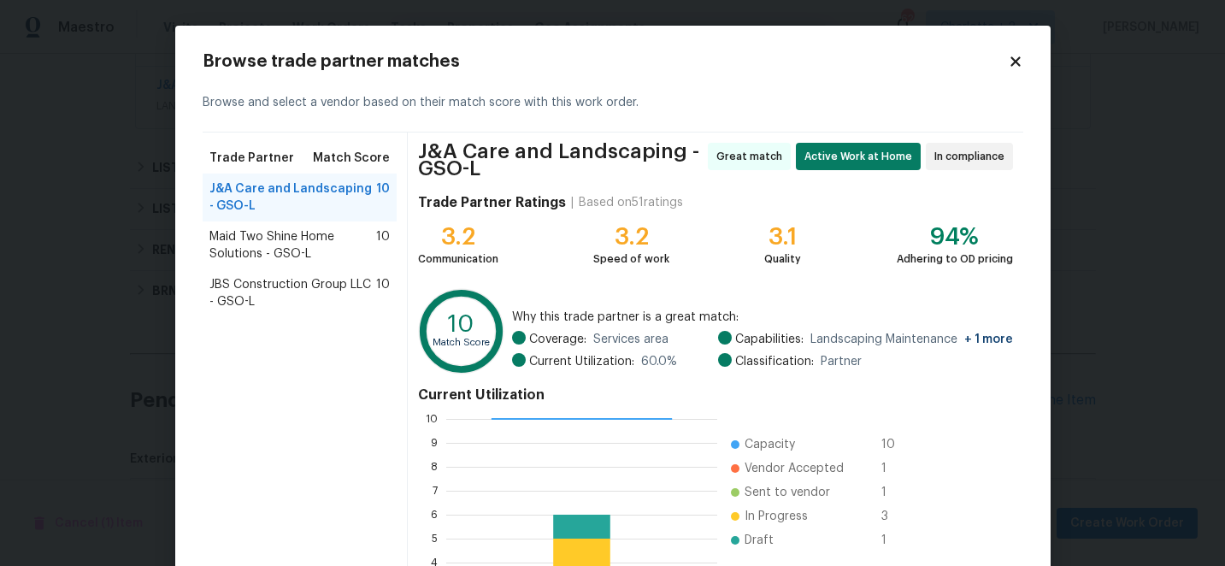
scroll to position [195, 0]
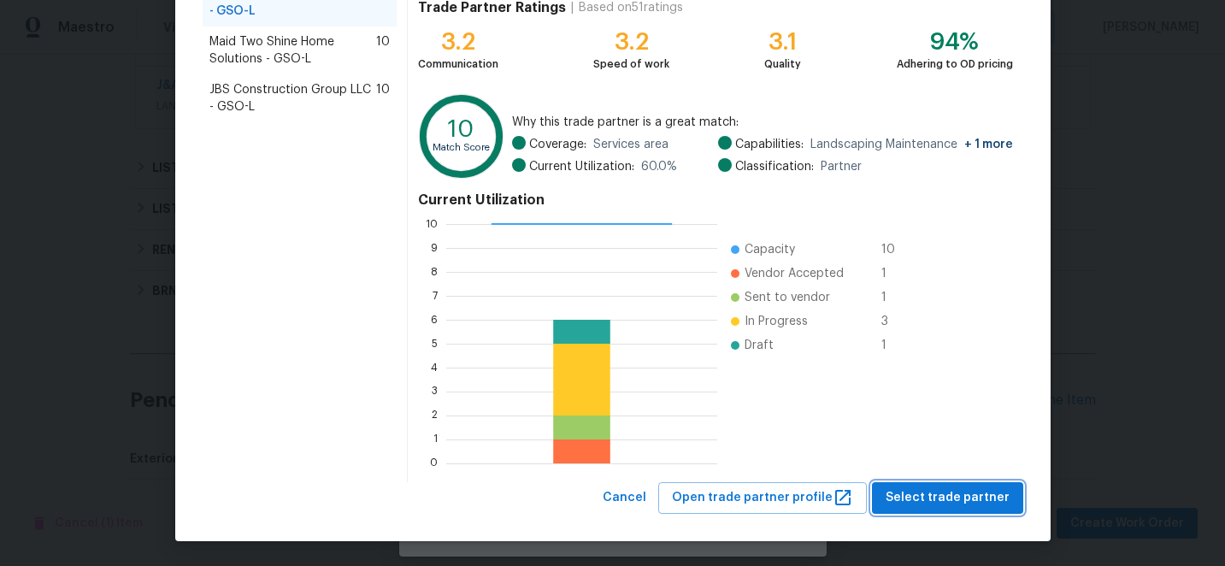
click at [970, 490] on span "Select trade partner" at bounding box center [947, 497] width 124 height 21
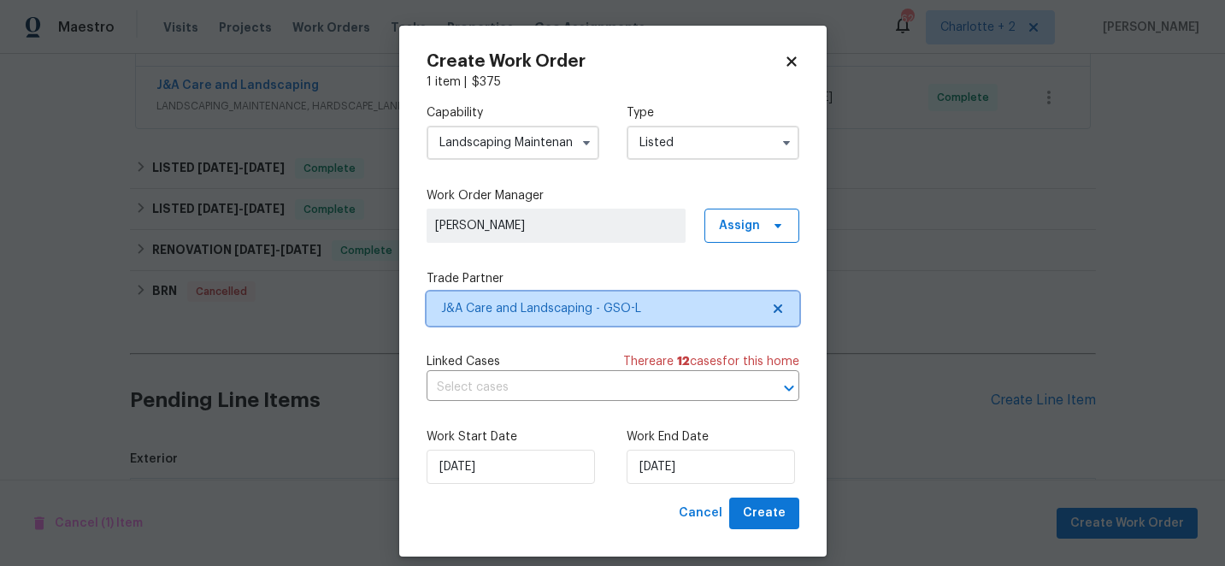
scroll to position [0, 0]
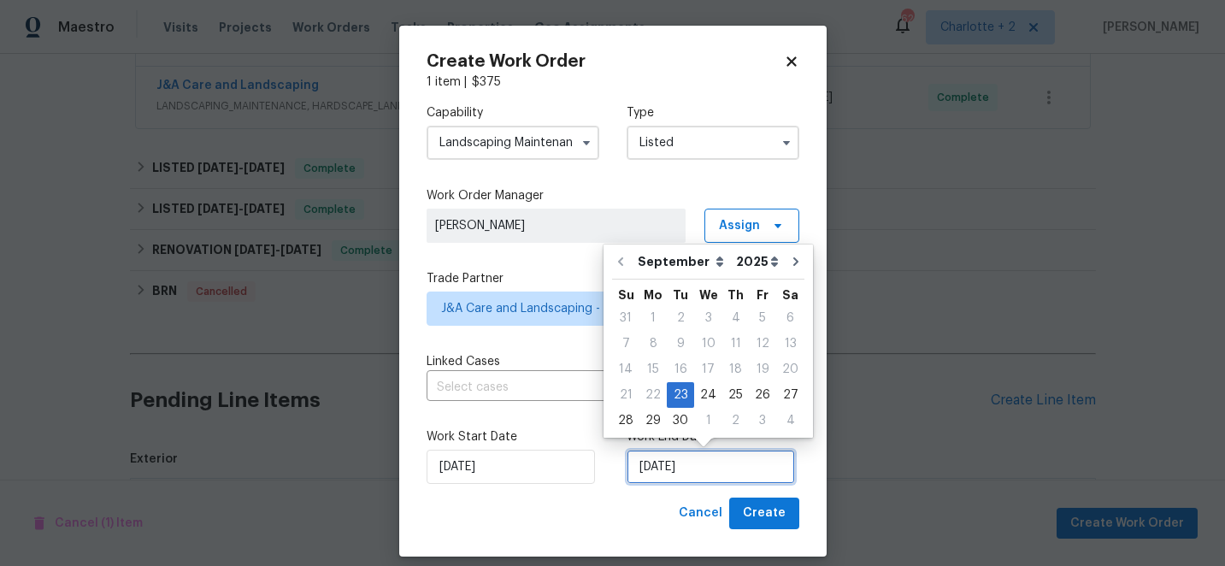
click at [702, 471] on input "[DATE]" at bounding box center [710, 467] width 168 height 34
click at [708, 403] on div "24" at bounding box center [708, 395] width 28 height 24
type input "[DATE]"
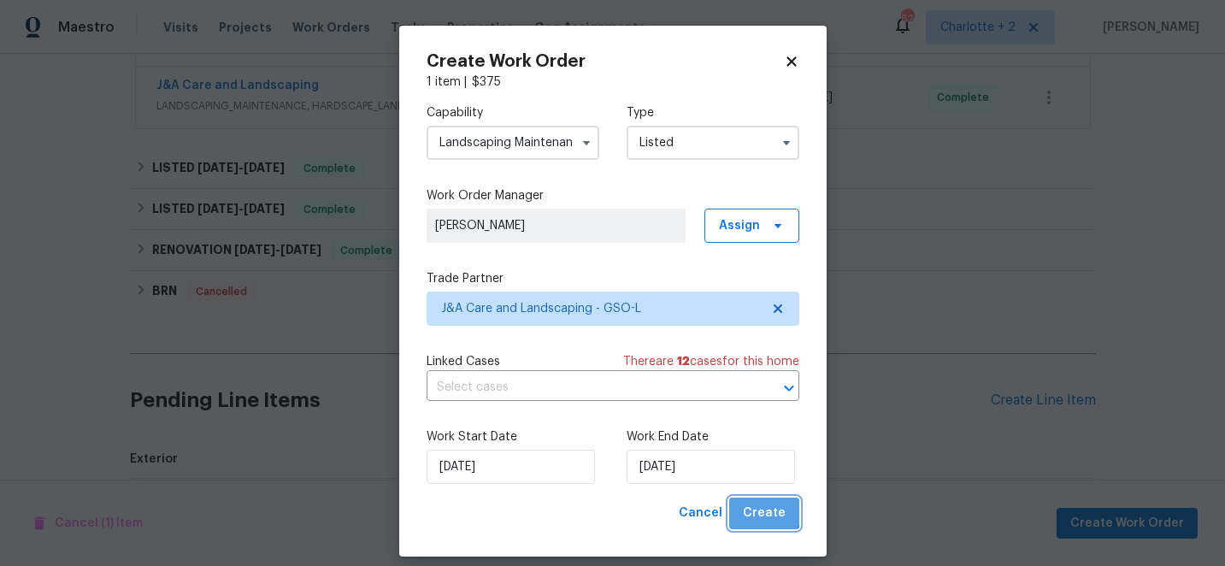
click at [766, 508] on span "Create" at bounding box center [764, 512] width 43 height 21
checkbox input "false"
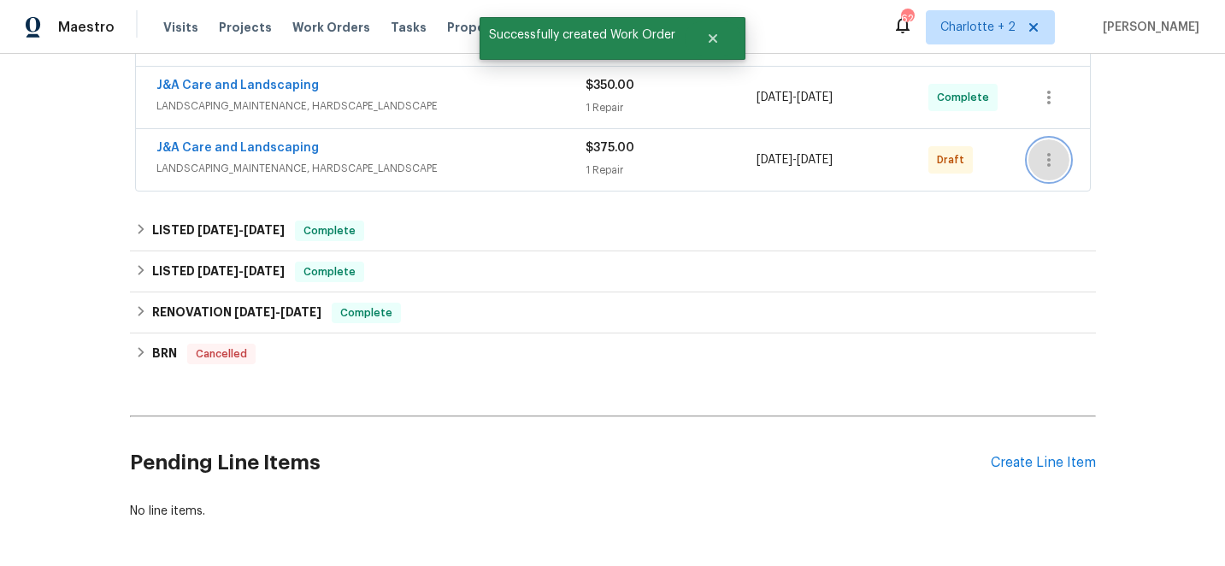
click at [1049, 152] on icon "button" at bounding box center [1048, 160] width 21 height 21
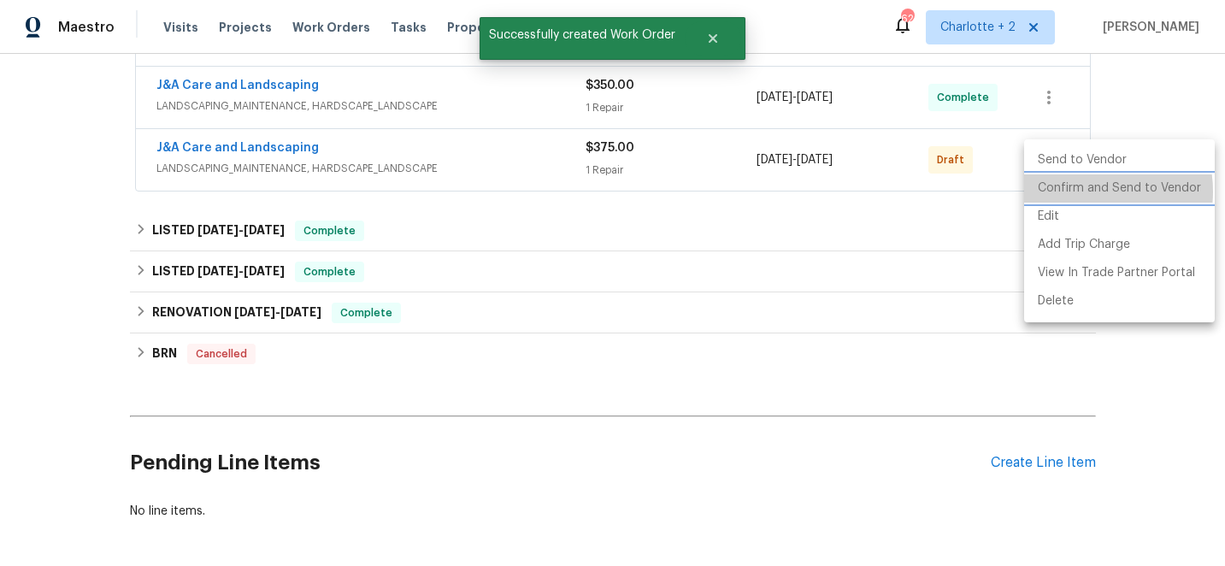
click at [1083, 191] on li "Confirm and Send to Vendor" at bounding box center [1119, 188] width 191 height 28
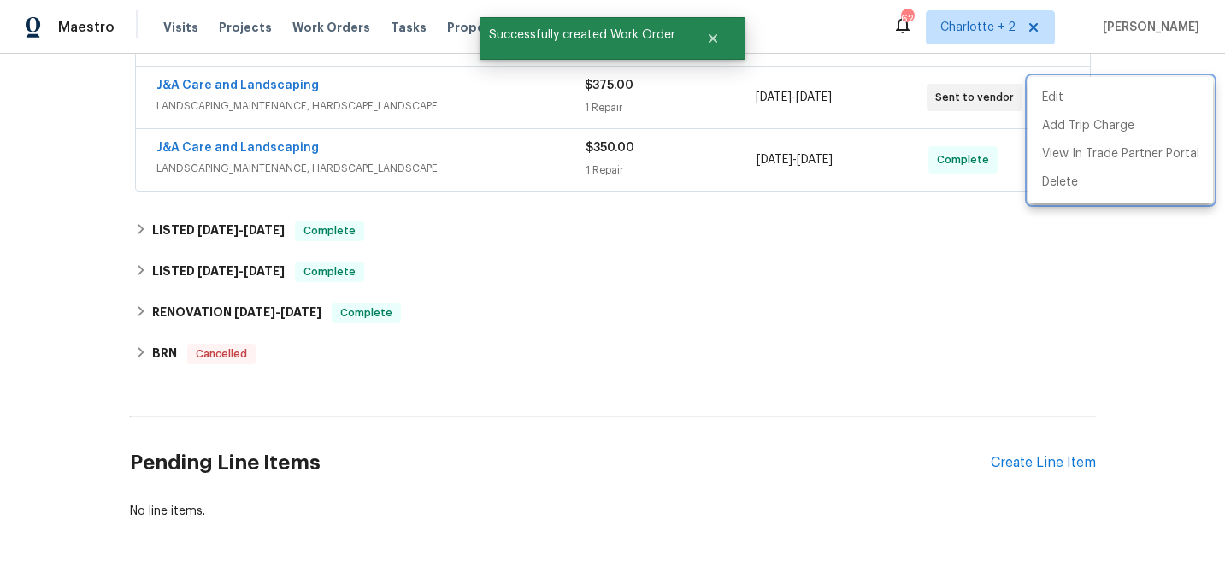
click at [256, 149] on div at bounding box center [612, 283] width 1225 height 566
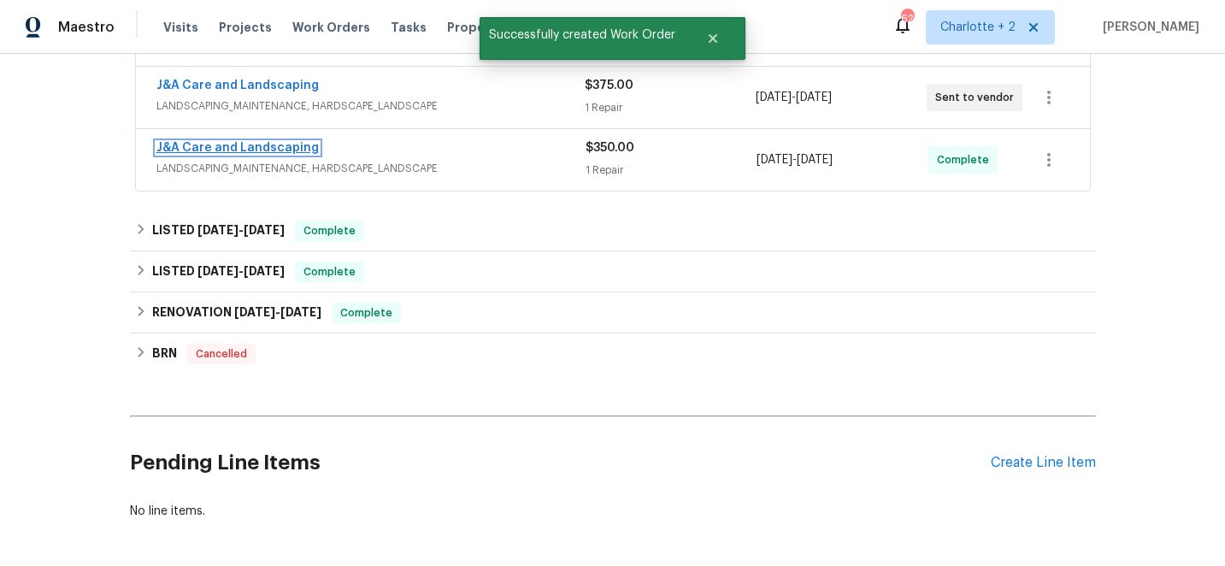
click at [242, 147] on link "J&A Care and Landscaping" at bounding box center [237, 148] width 162 height 12
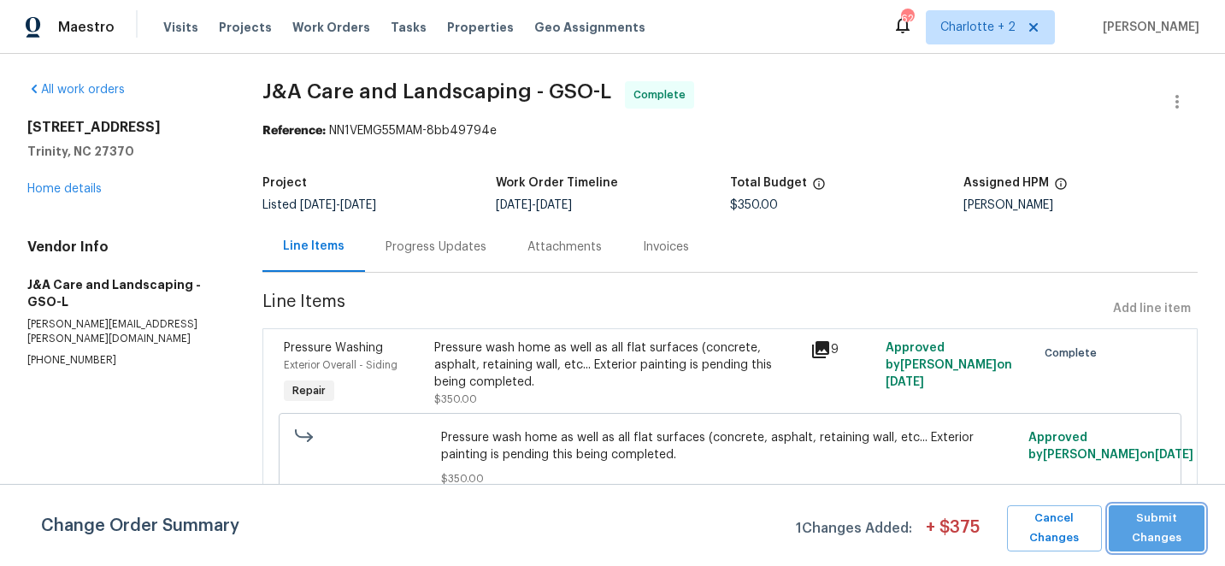
click at [1155, 532] on span "Submit Changes" at bounding box center [1156, 527] width 79 height 39
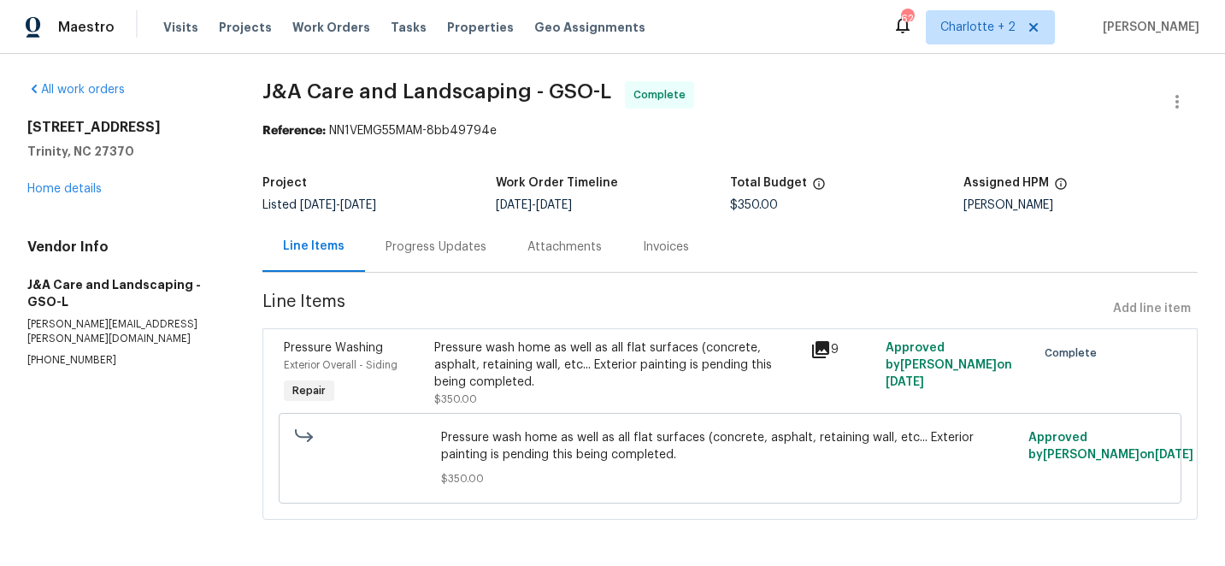
click at [421, 244] on div "Progress Updates" at bounding box center [435, 246] width 101 height 17
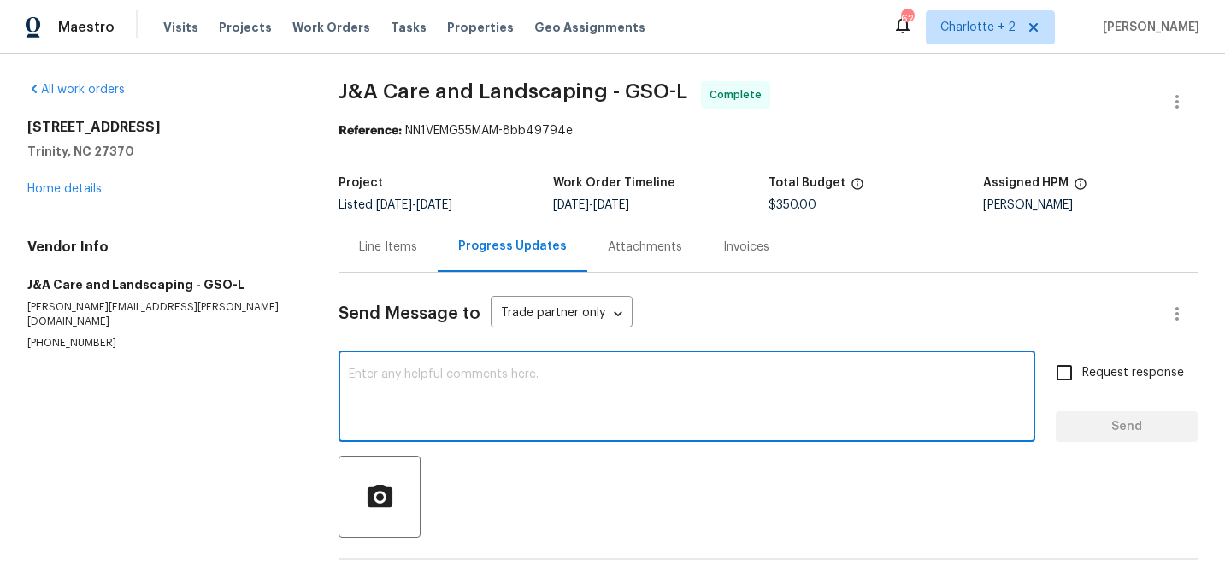
click at [403, 379] on textarea at bounding box center [687, 398] width 676 height 60
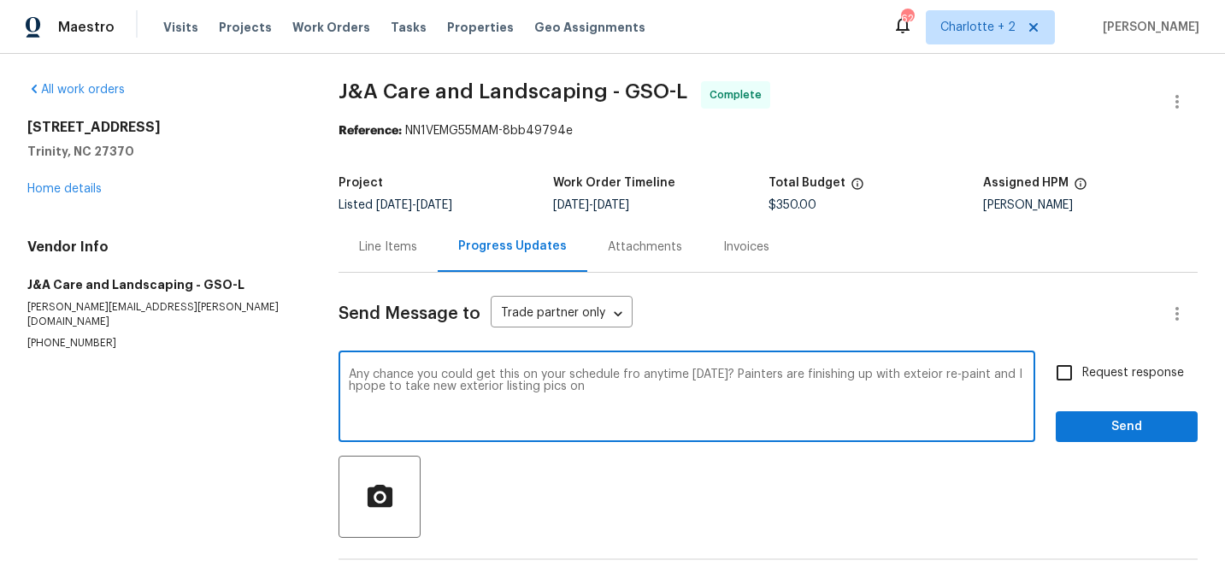
click at [390, 391] on textarea "Any chance you could get this on your schedule fro anytime [DATE]? Painters are…" at bounding box center [687, 398] width 676 height 60
click at [393, 392] on textarea "Any chance you could get this on your schedule fro anytime [DATE]? Painters are…" at bounding box center [687, 398] width 676 height 60
click at [391, 391] on textarea "Any chance you could get this on your schedule fro anytime [DATE]? Painters are…" at bounding box center [687, 398] width 676 height 60
click at [588, 393] on textarea "Any chance you could get this on your schedule fro anytime [DATE]? Painters are…" at bounding box center [687, 398] width 676 height 60
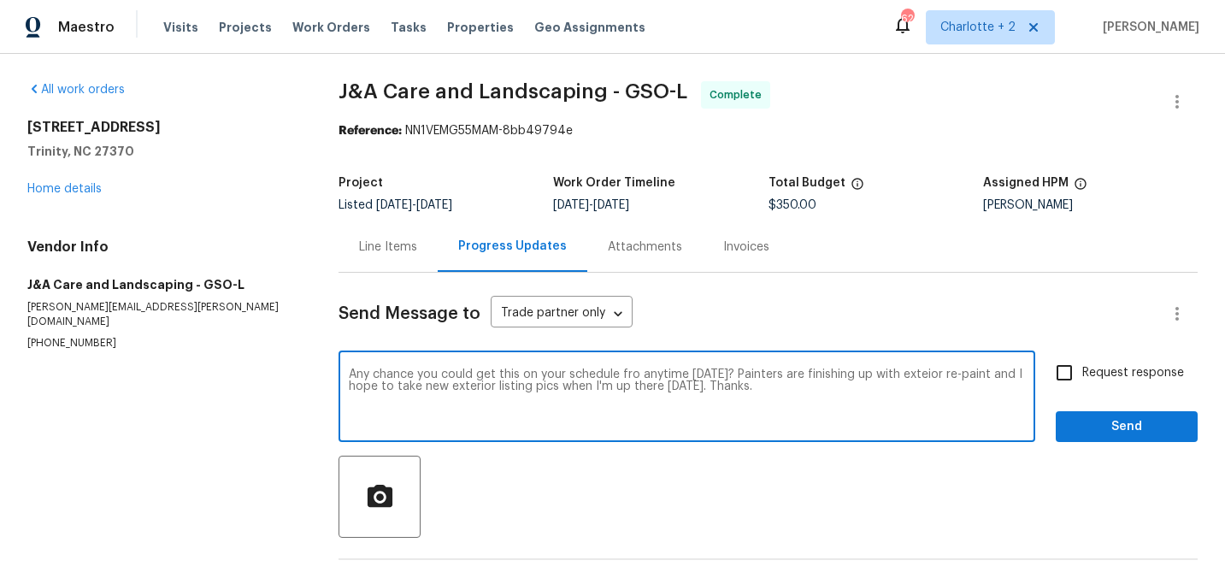
click at [726, 387] on textarea "Any chance you could get this on your schedule fro anytime [DATE]? Painters are…" at bounding box center [687, 398] width 676 height 60
type textarea "Any chance you could get this on your schedule fro anytime [DATE]? Painters are…"
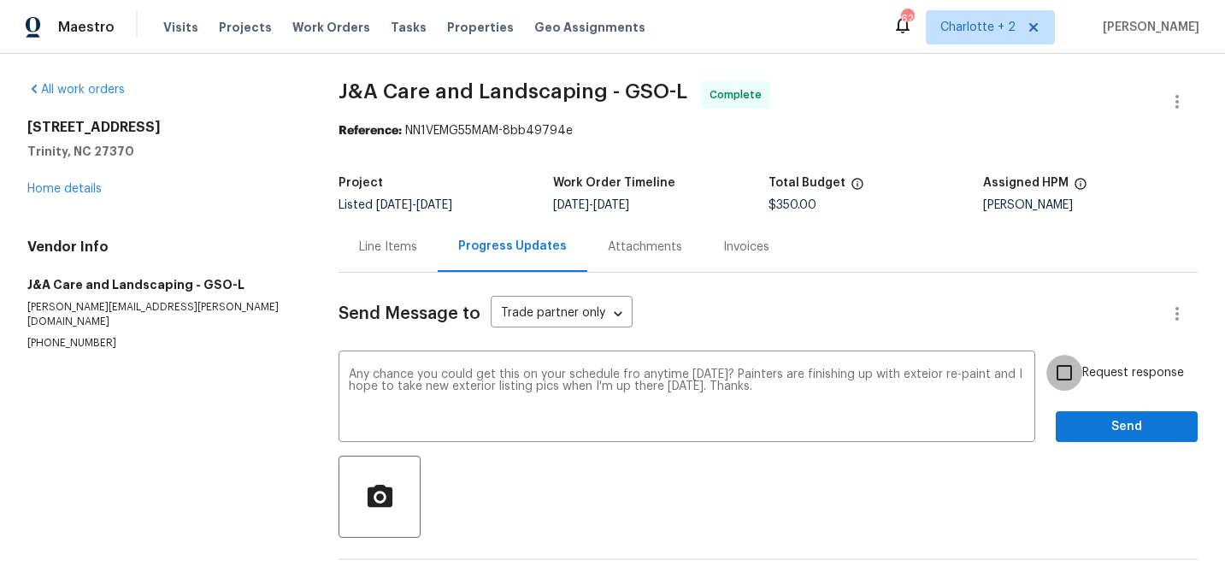
click at [1072, 381] on input "Request response" at bounding box center [1064, 373] width 36 height 36
checkbox input "true"
click at [949, 379] on textarea "Any chance you could get this on your schedule fro anytime [DATE]? Painters are…" at bounding box center [687, 398] width 676 height 60
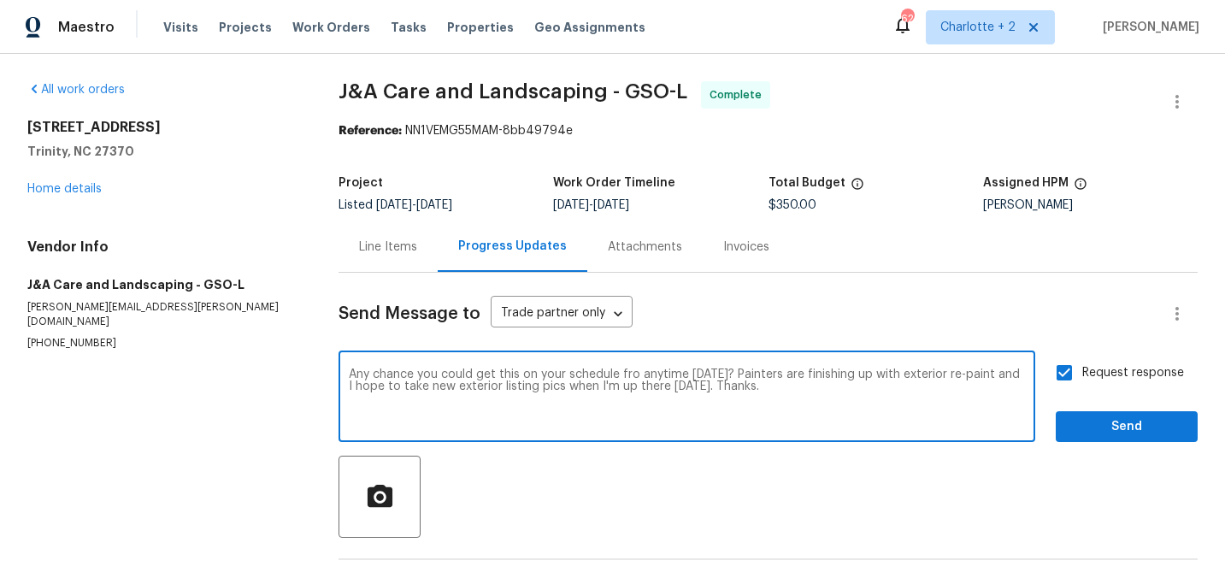
type textarea "Any chance you could get this on your schedule fro anytime [DATE]? Painters are…"
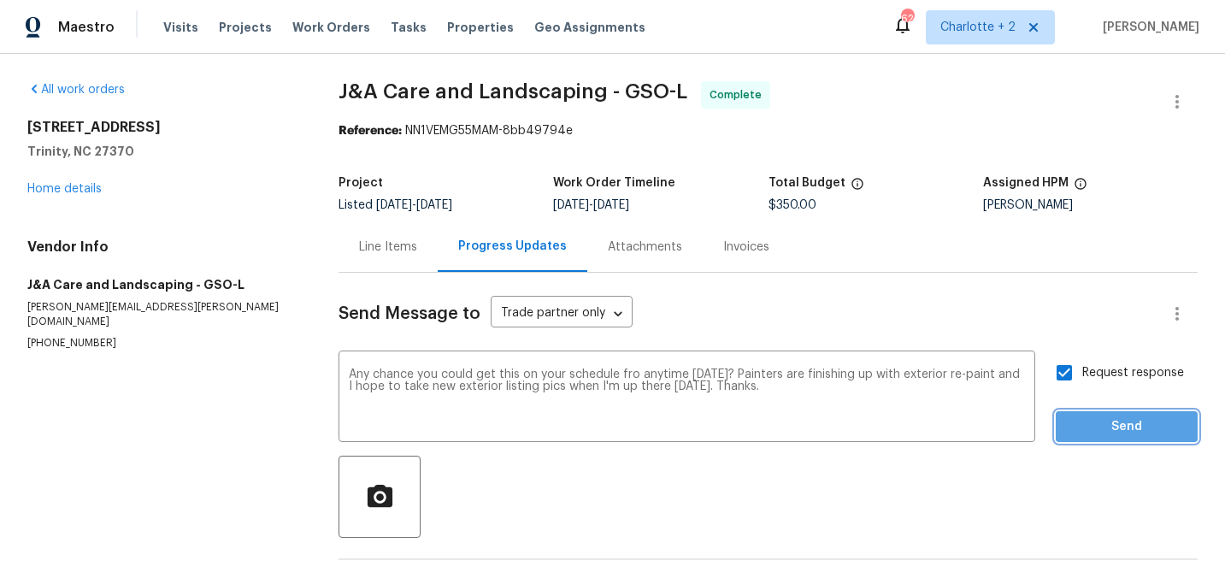
click at [1149, 426] on span "Send" at bounding box center [1126, 426] width 115 height 21
